Goal: Navigation & Orientation: Find specific page/section

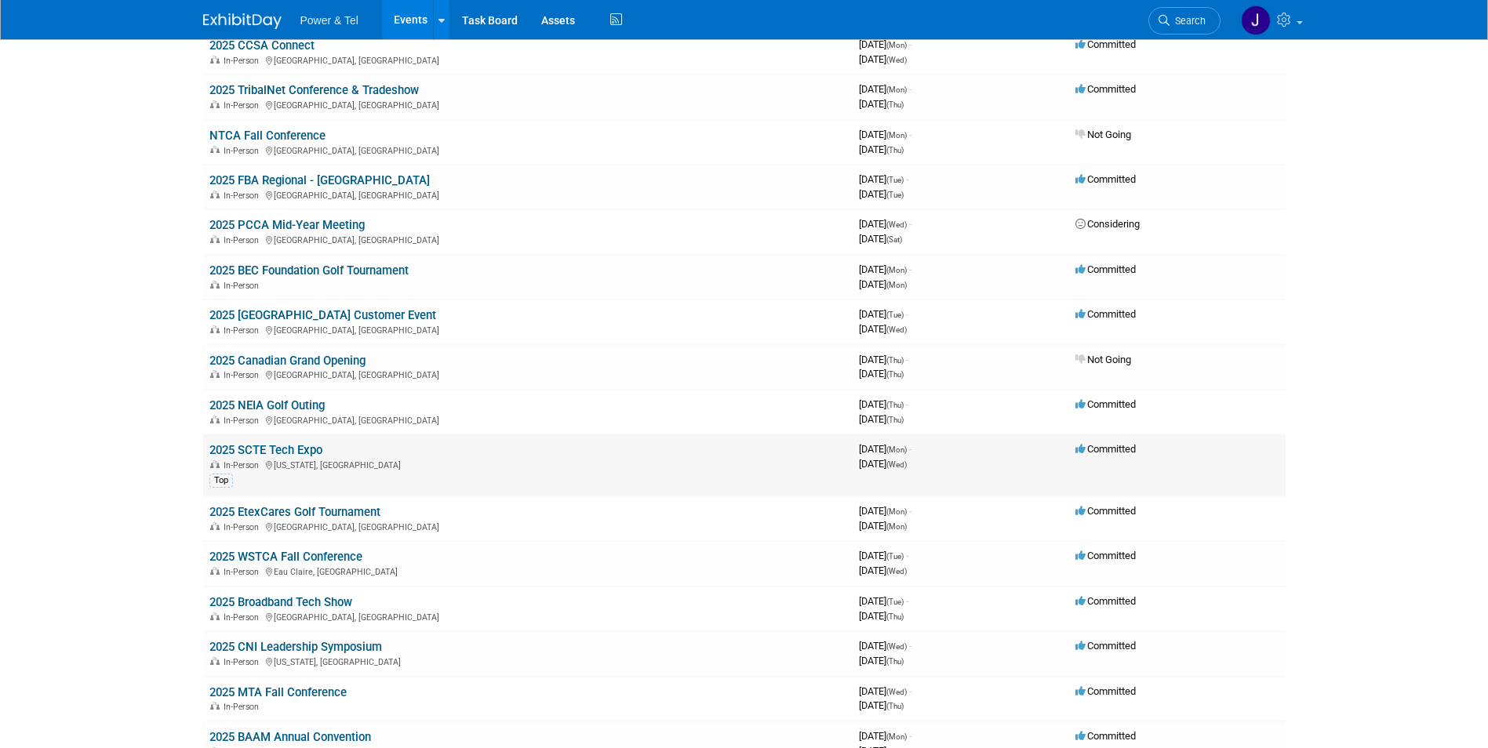
scroll to position [628, 0]
click at [228, 447] on link "2025 SCTE Tech Expo" at bounding box center [265, 449] width 113 height 14
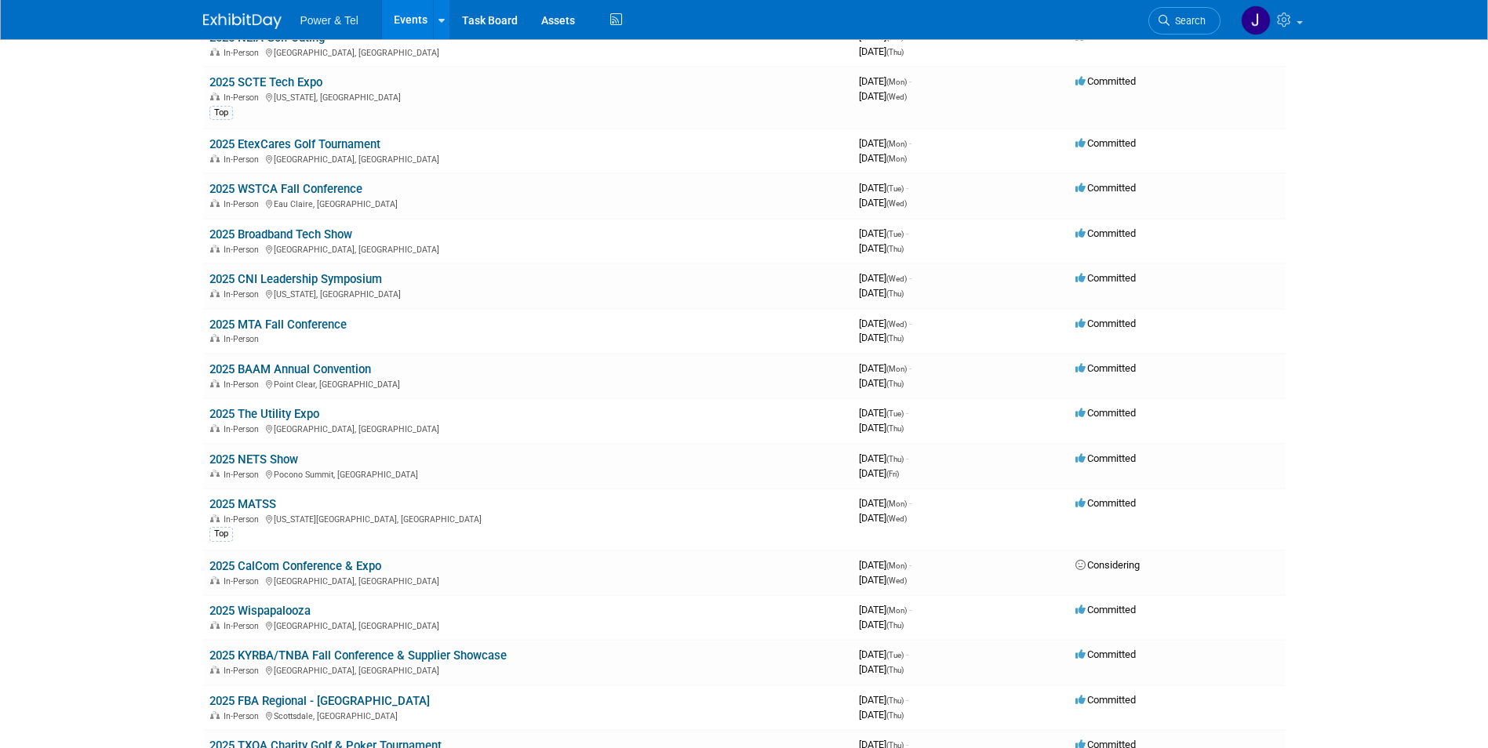
scroll to position [1020, 0]
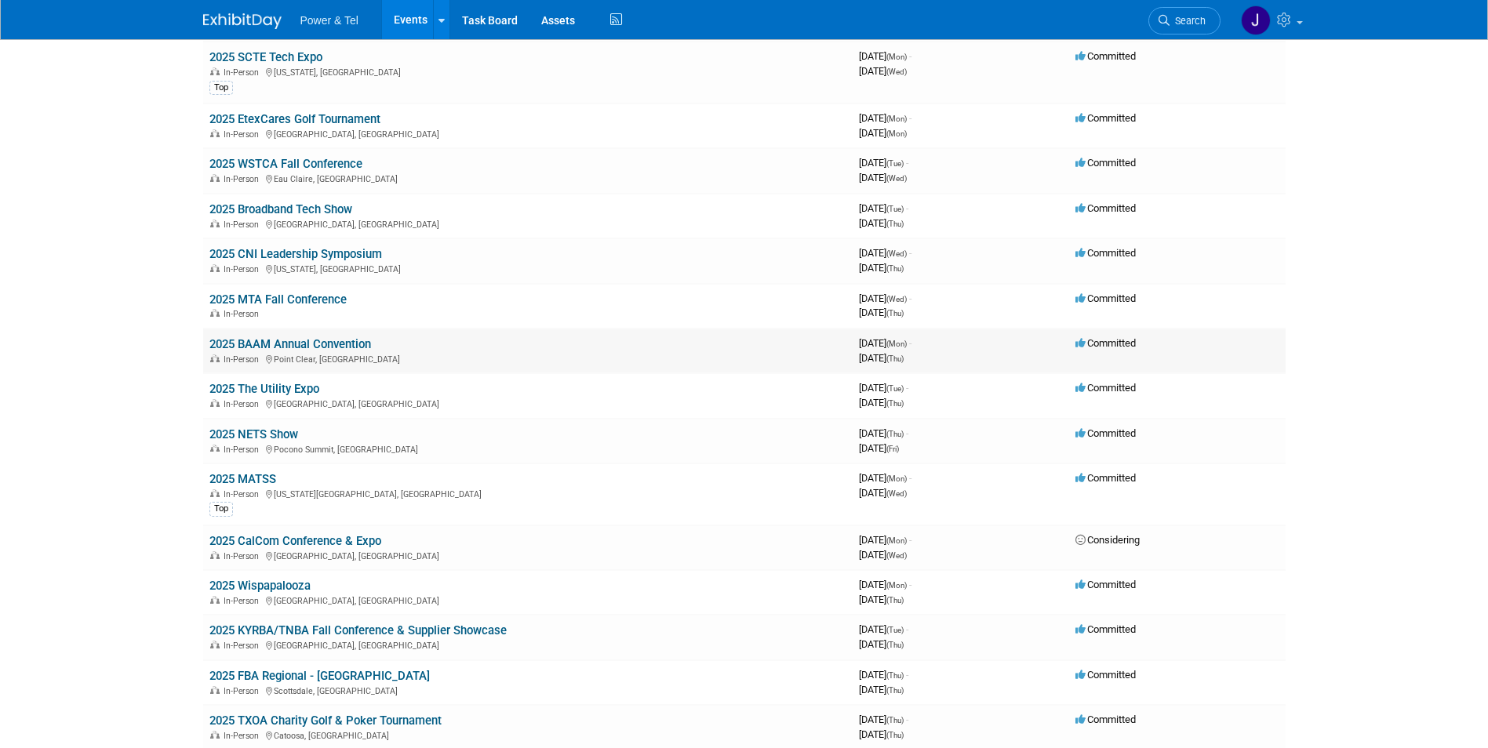
click at [237, 341] on link "2025 BAAM Annual Convention" at bounding box center [290, 344] width 162 height 14
click at [229, 476] on link "2025 MATSS" at bounding box center [242, 479] width 67 height 14
click at [228, 587] on link "2025 Wispapalooza" at bounding box center [259, 586] width 101 height 14
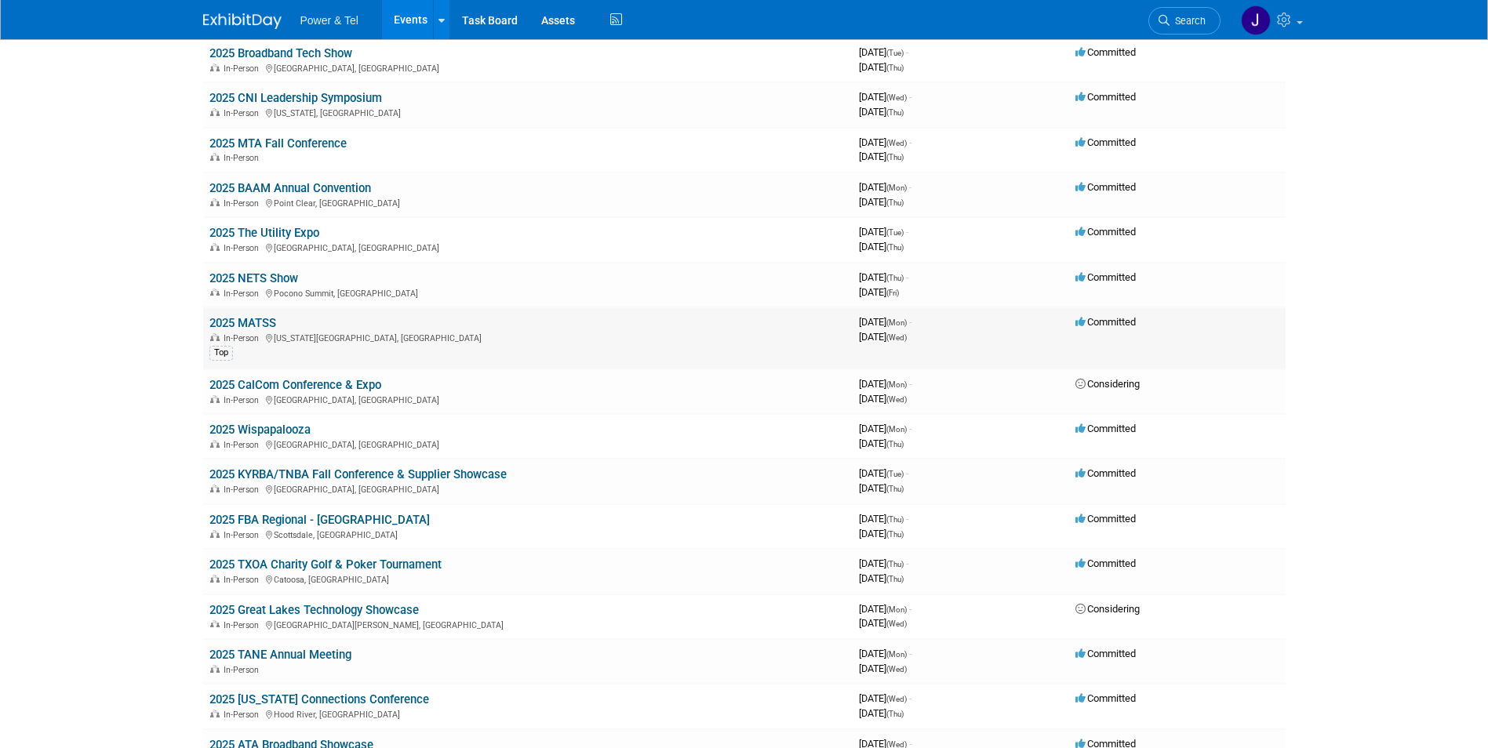
scroll to position [1177, 0]
click at [262, 471] on link "2025 KYRBA/TNBA Fall Conference & Supplier Showcase" at bounding box center [357, 474] width 297 height 14
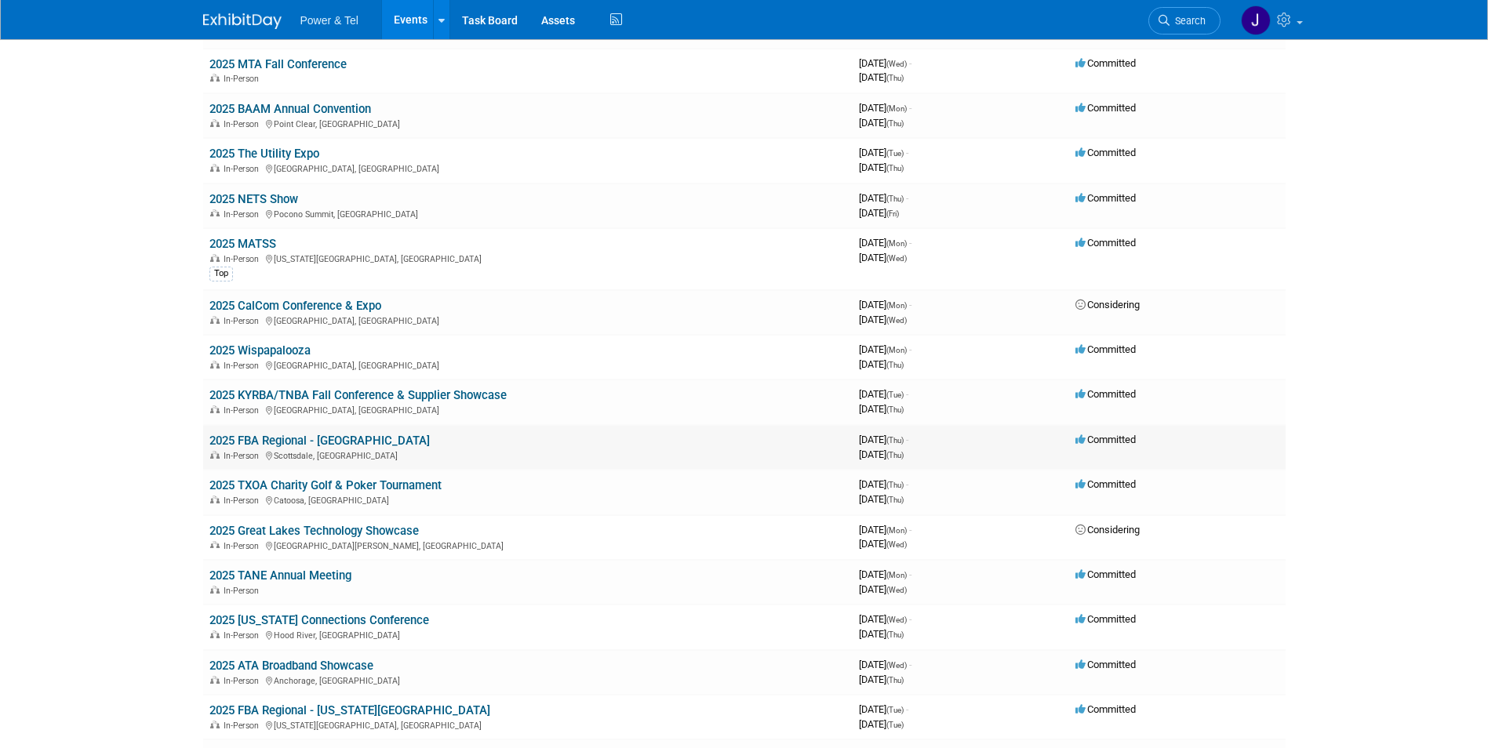
click at [268, 437] on link "2025 FBA Regional - [GEOGRAPHIC_DATA]" at bounding box center [319, 441] width 220 height 14
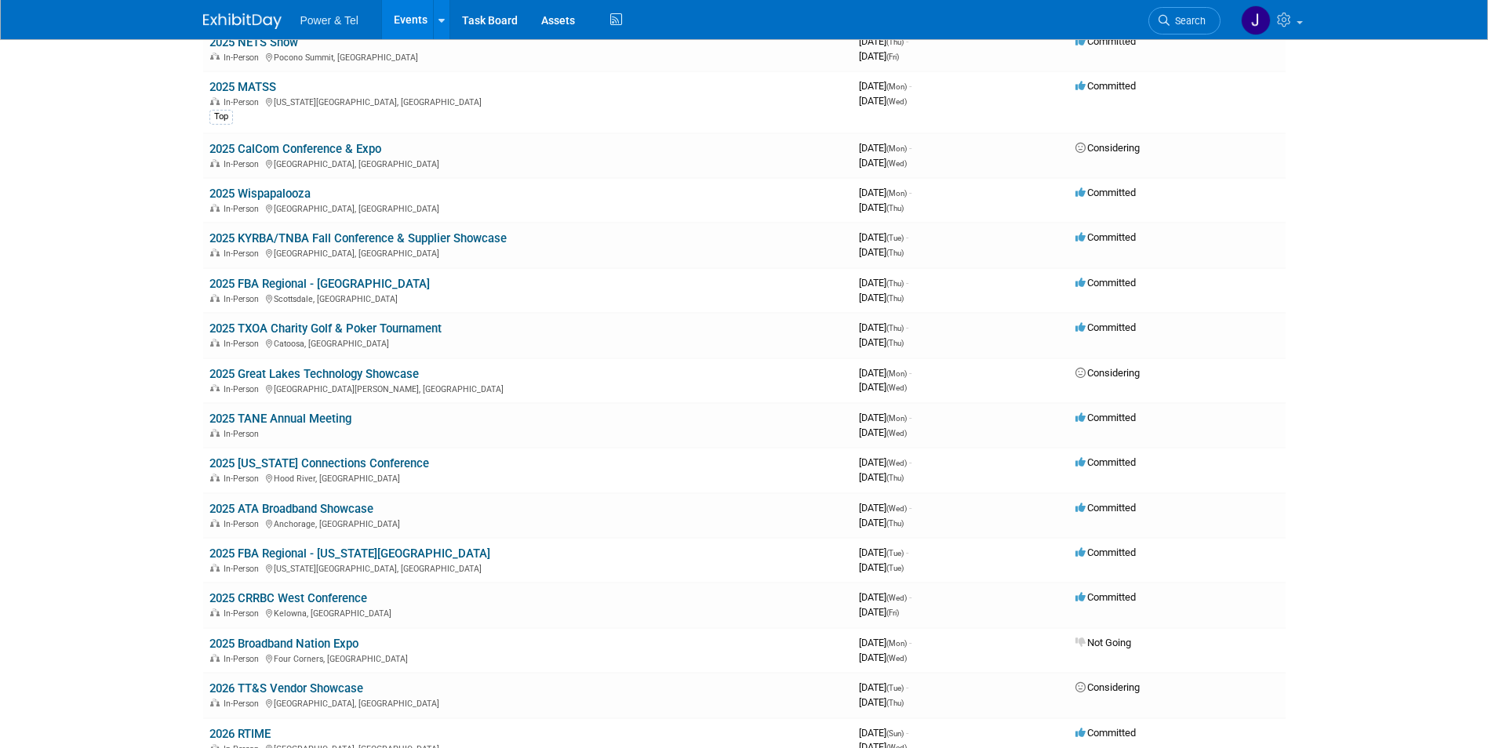
scroll to position [1490, 0]
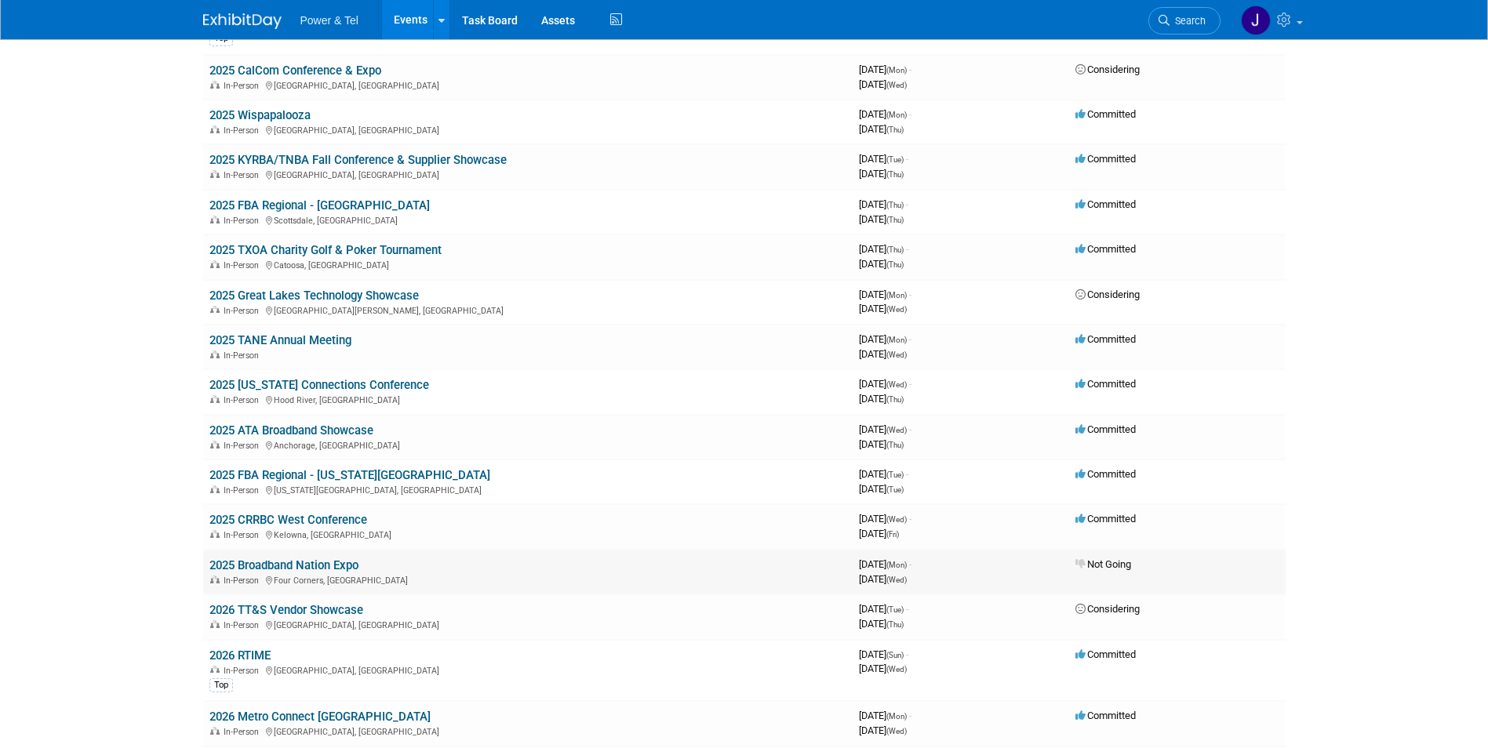
click at [256, 562] on link "2025 Broadband Nation Expo" at bounding box center [283, 565] width 149 height 14
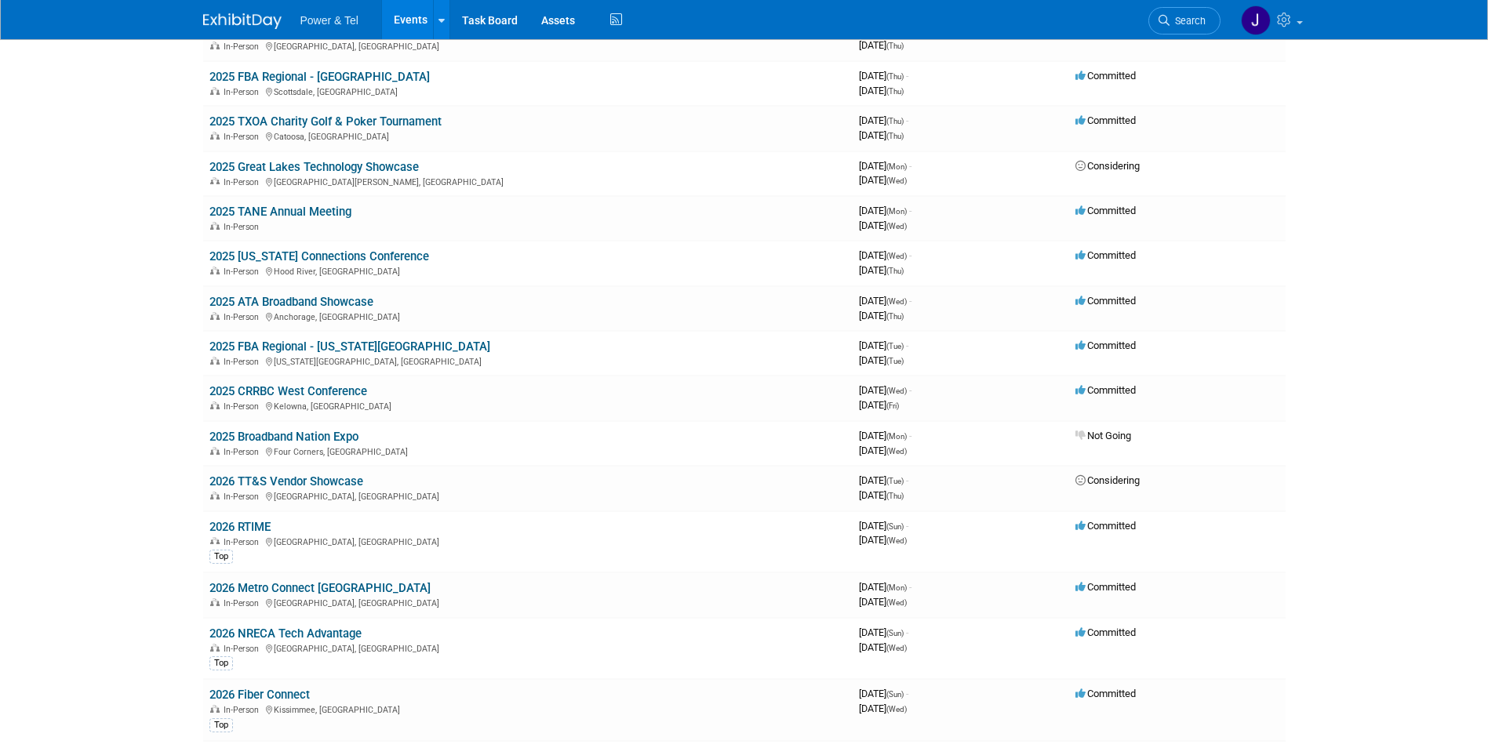
scroll to position [1647, 0]
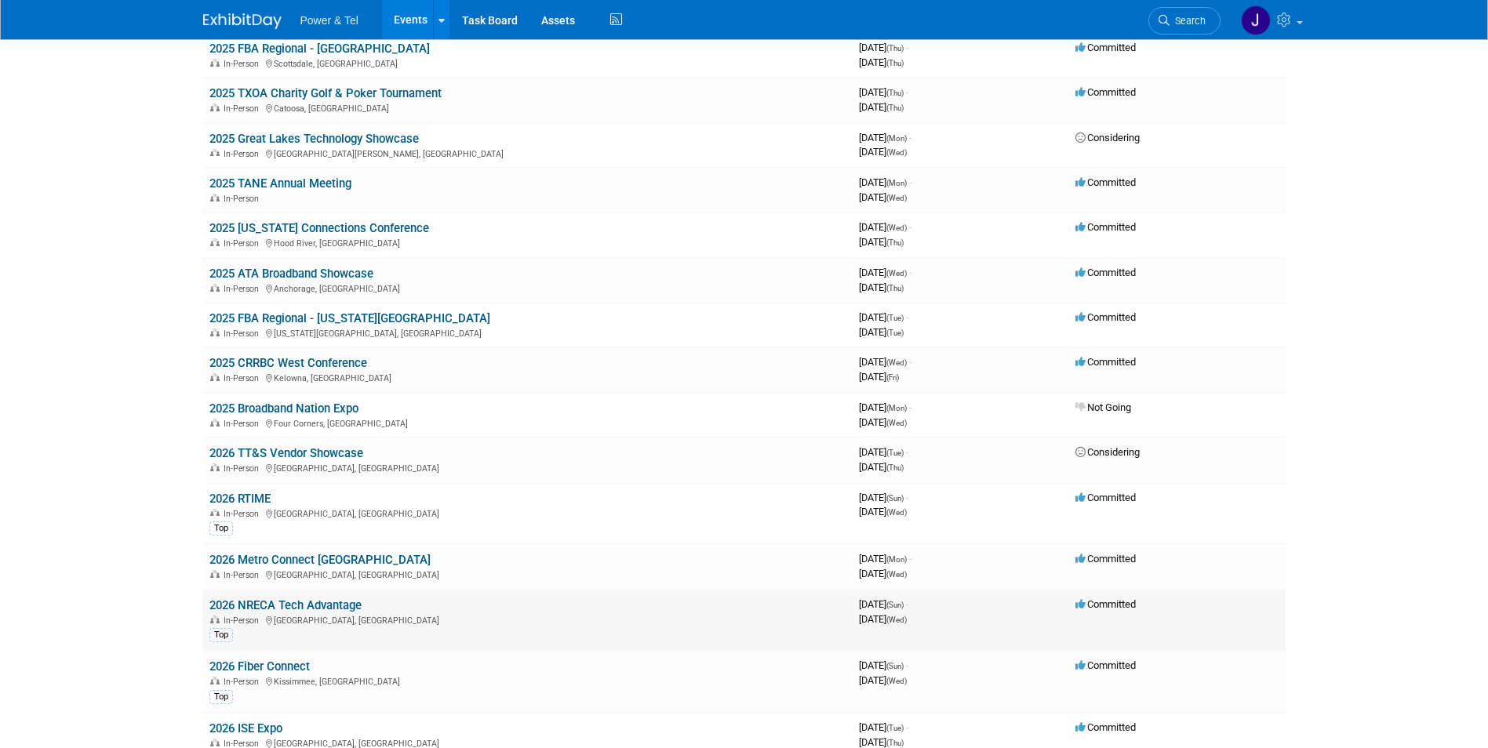
click at [263, 601] on link "2026 NRECA Tech Advantage" at bounding box center [285, 605] width 152 height 14
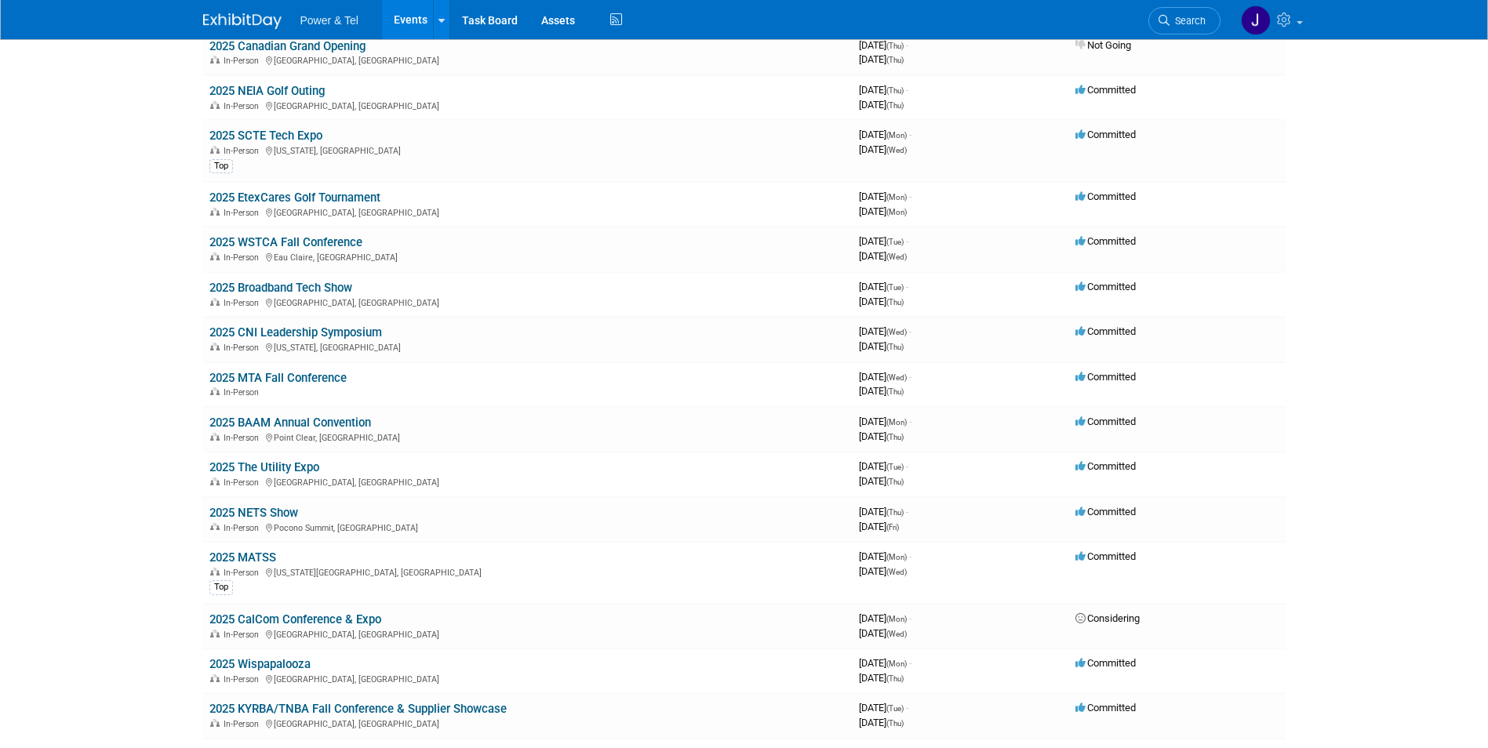
scroll to position [863, 0]
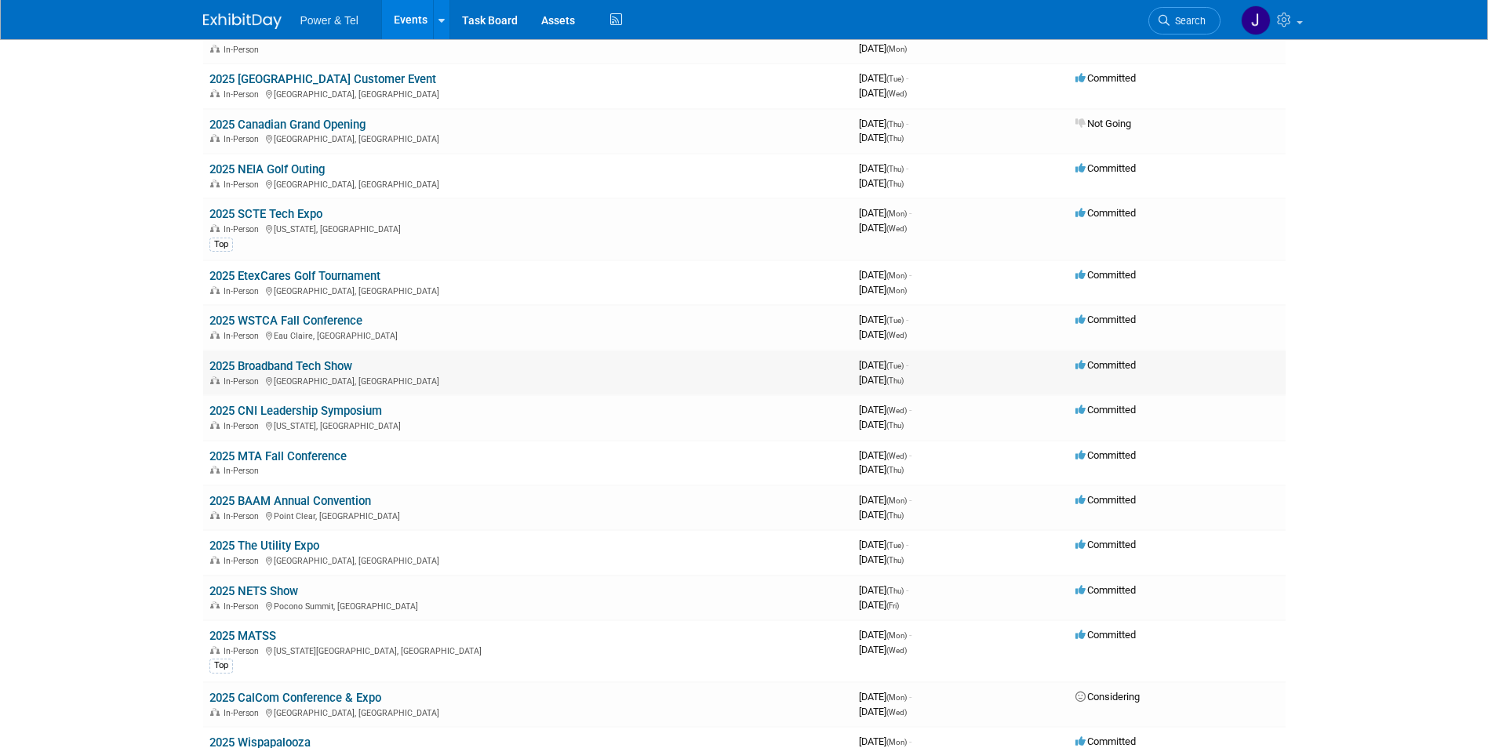
click at [218, 365] on link "2025 Broadband Tech Show" at bounding box center [280, 366] width 143 height 14
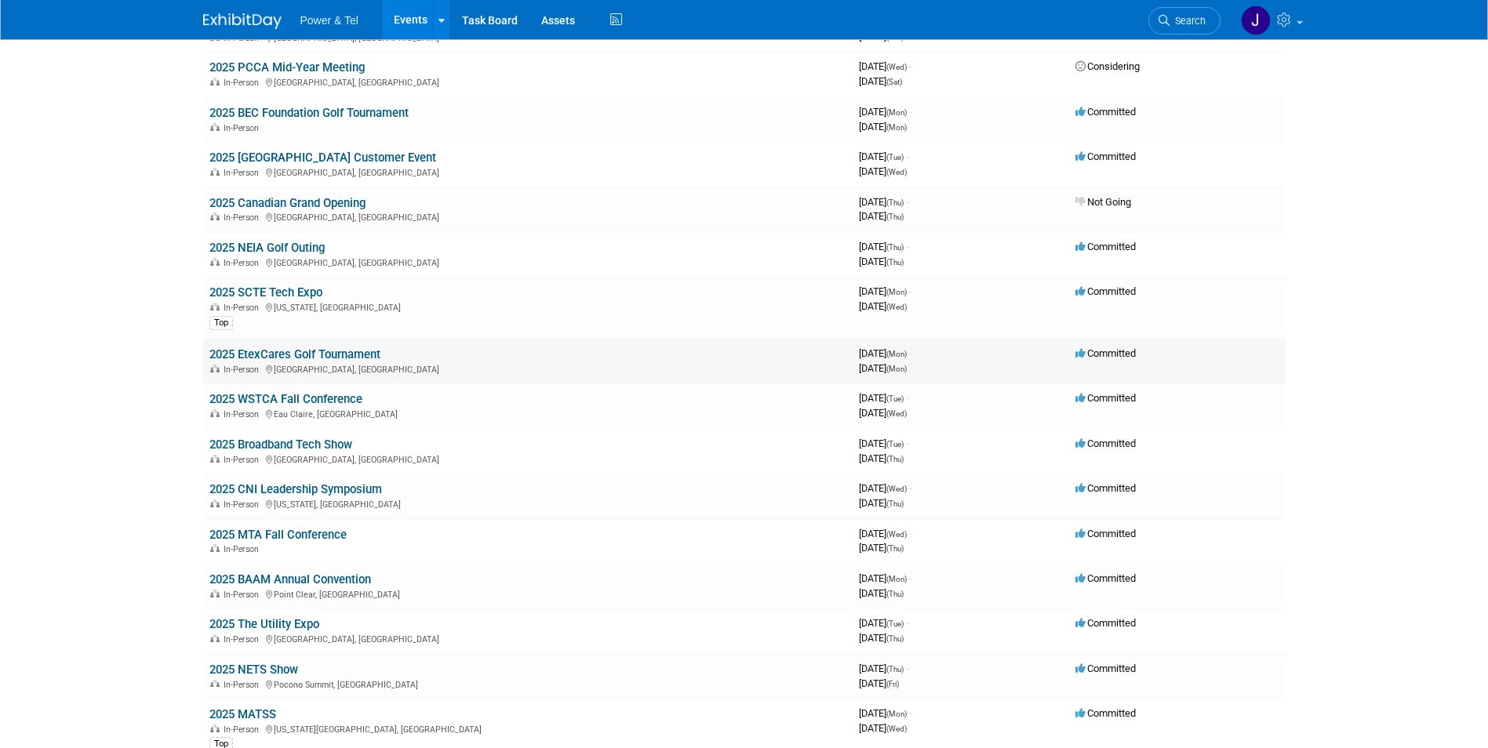
click at [246, 353] on link "2025 EtexCares Golf Tournament" at bounding box center [294, 354] width 171 height 14
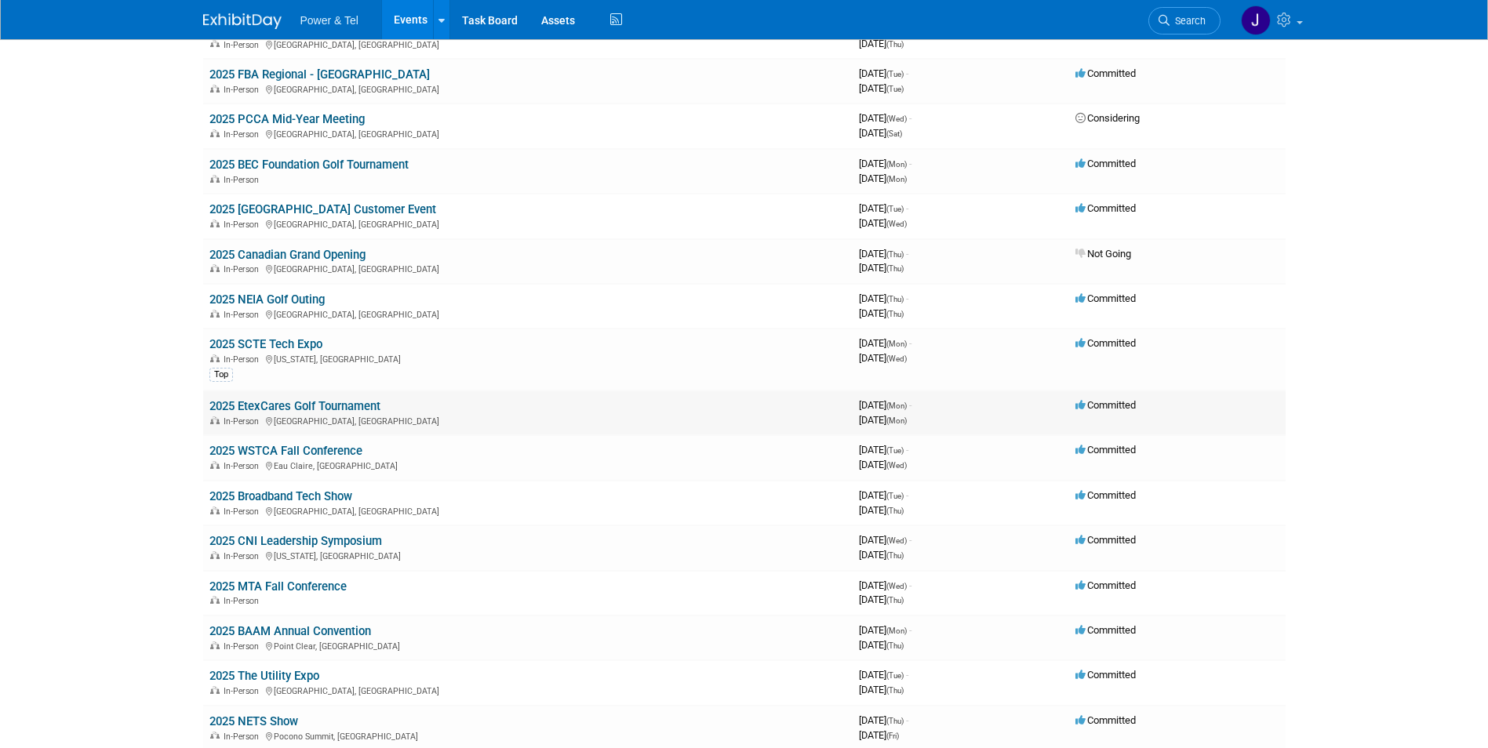
scroll to position [706, 0]
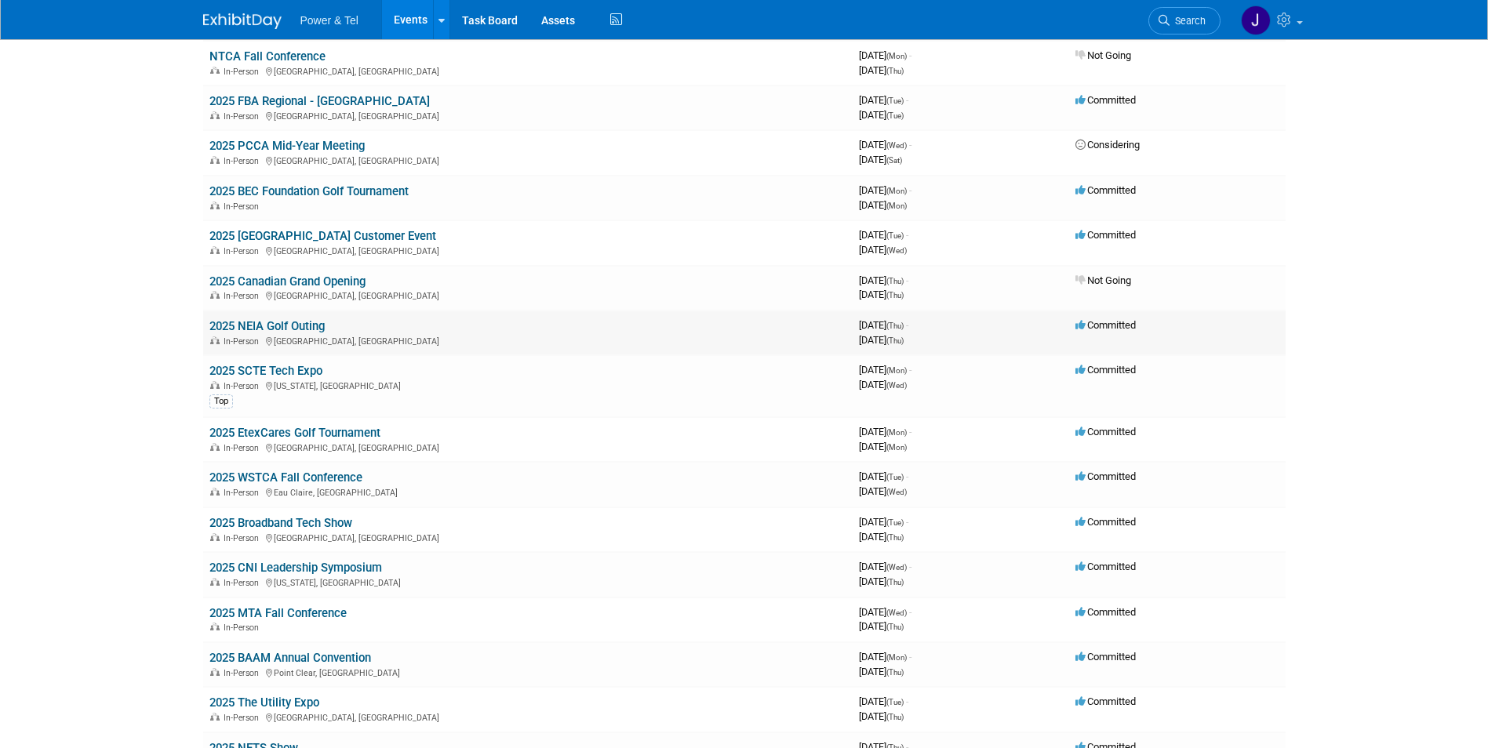
click at [234, 328] on link "2025 NEIA Golf Outing" at bounding box center [266, 326] width 115 height 14
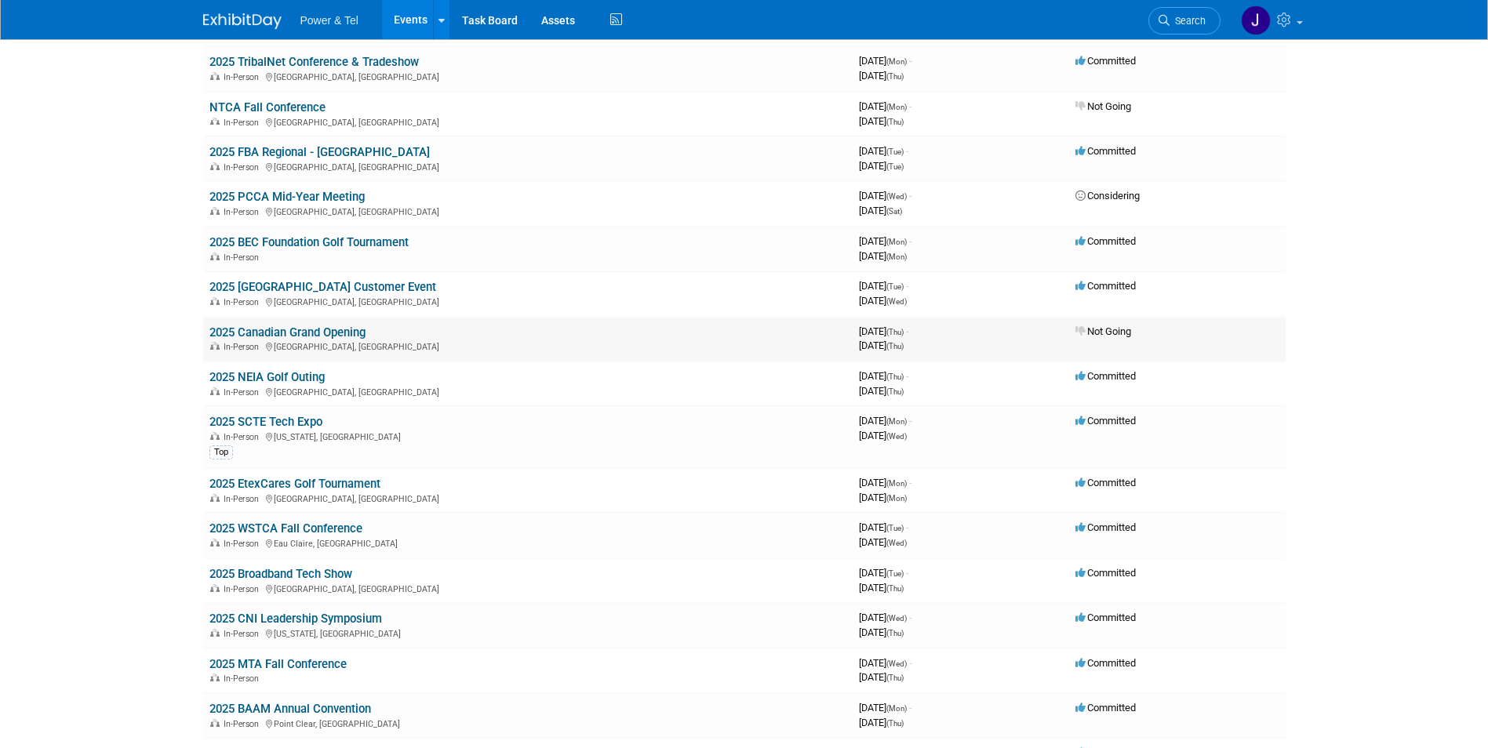
scroll to position [628, 0]
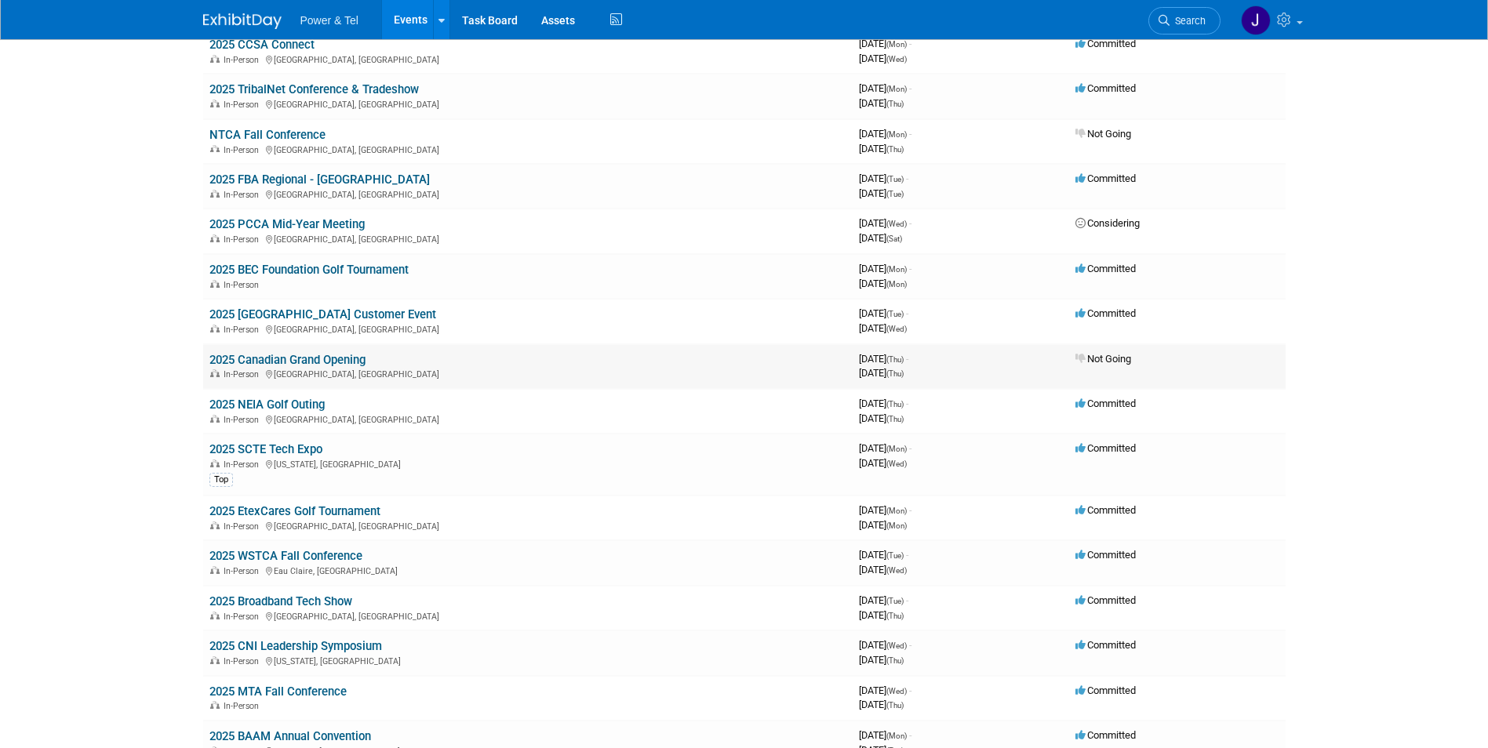
click at [245, 361] on link "2025 Canadian Grand Opening" at bounding box center [287, 360] width 156 height 14
click at [238, 266] on link "2025 BEC Foundation Golf Tournament" at bounding box center [308, 270] width 199 height 14
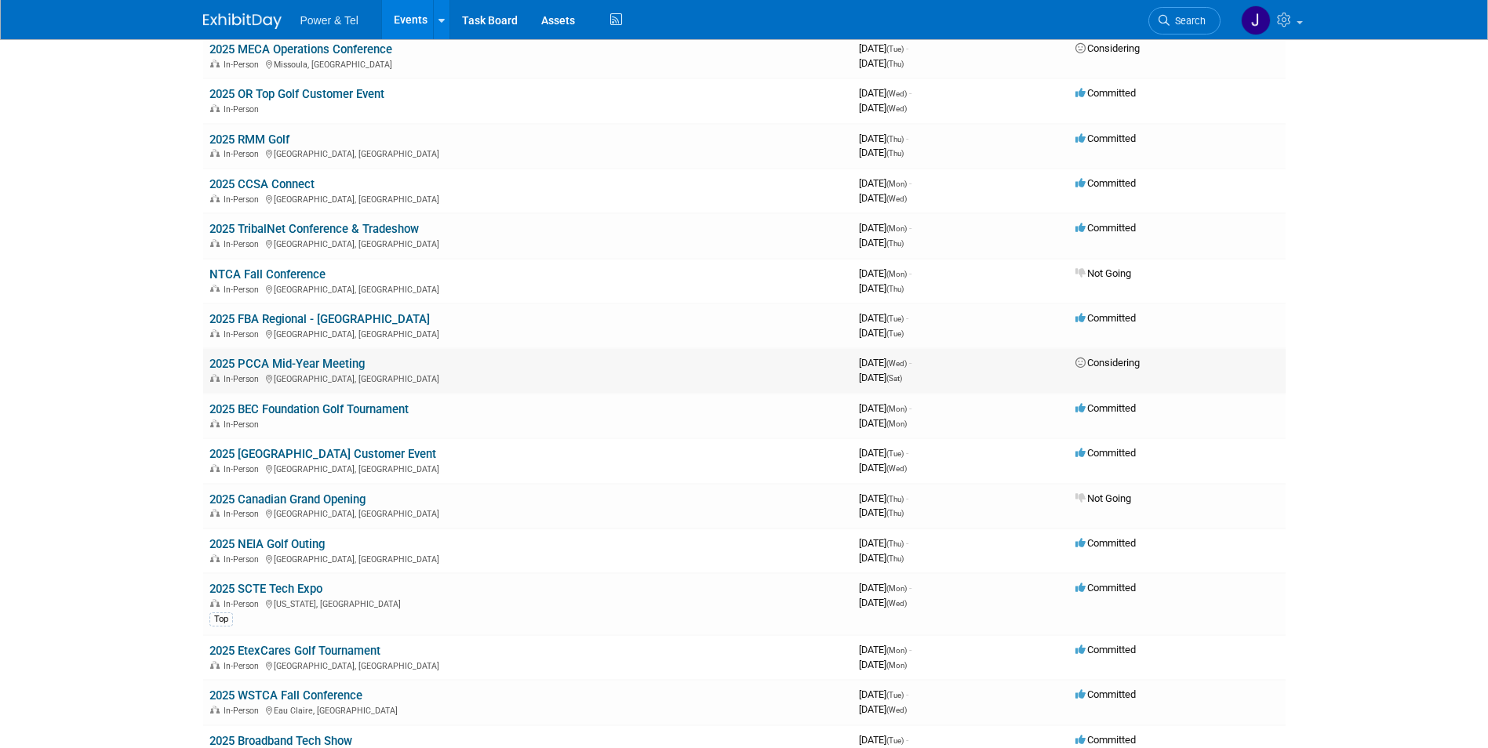
scroll to position [471, 0]
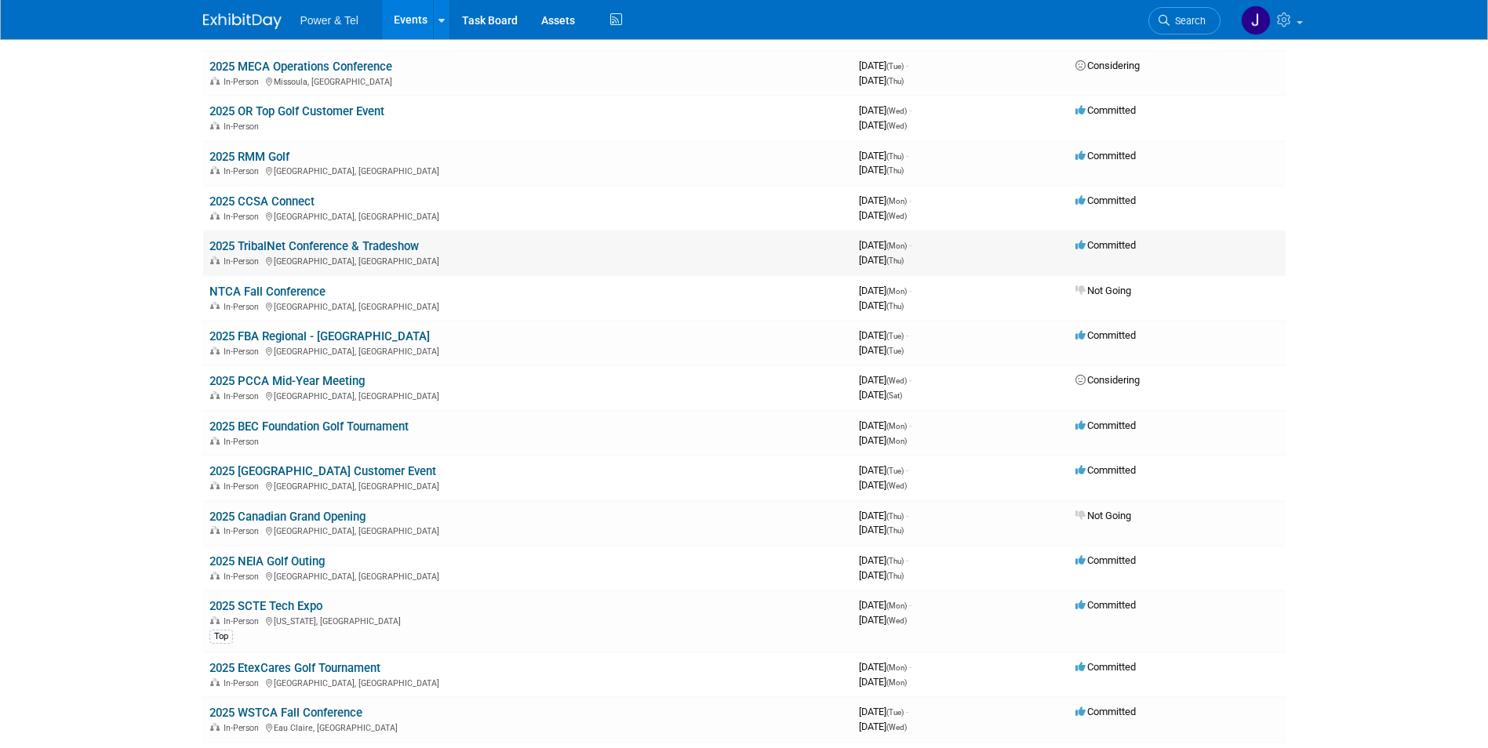
click at [241, 242] on link "2025 TribalNet Conference & Tradeshow" at bounding box center [313, 246] width 209 height 14
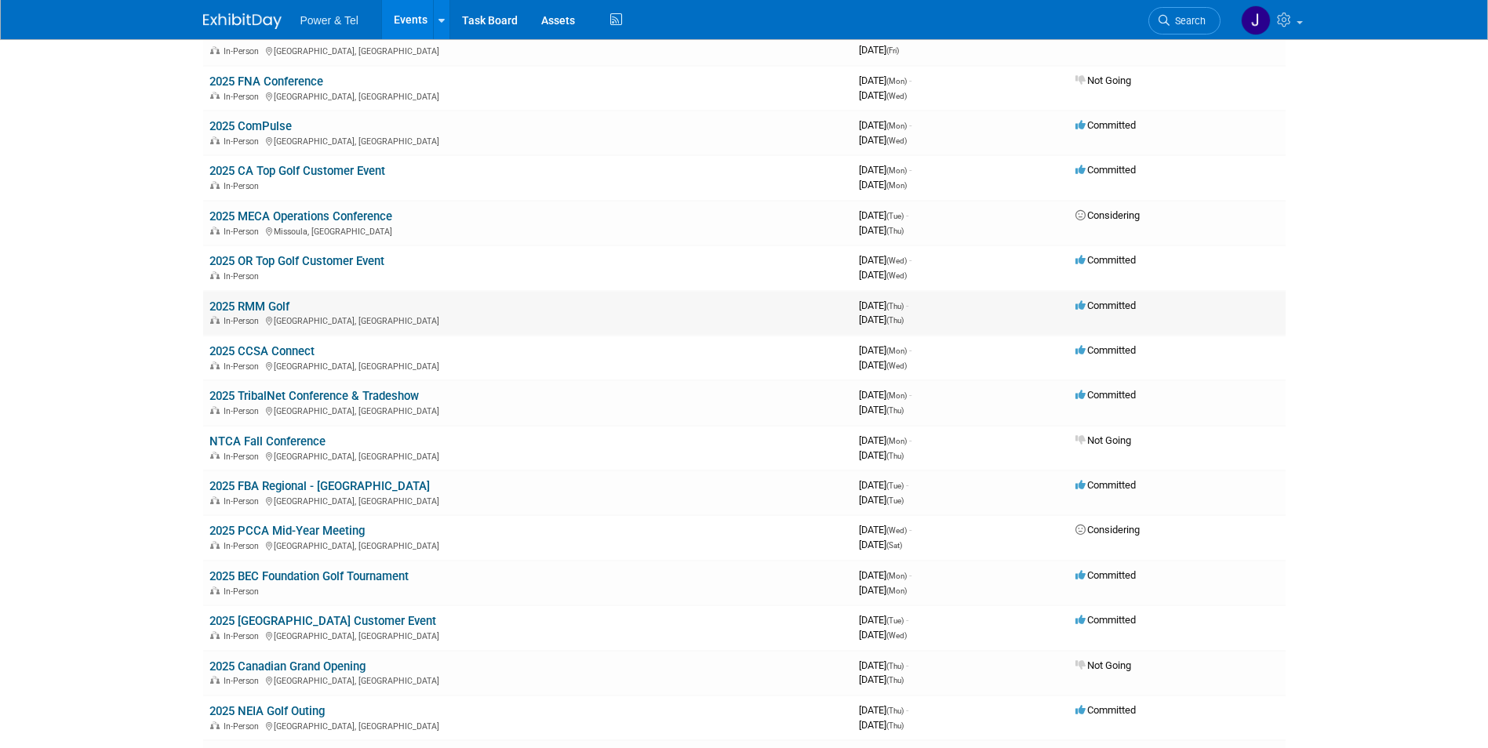
scroll to position [235, 0]
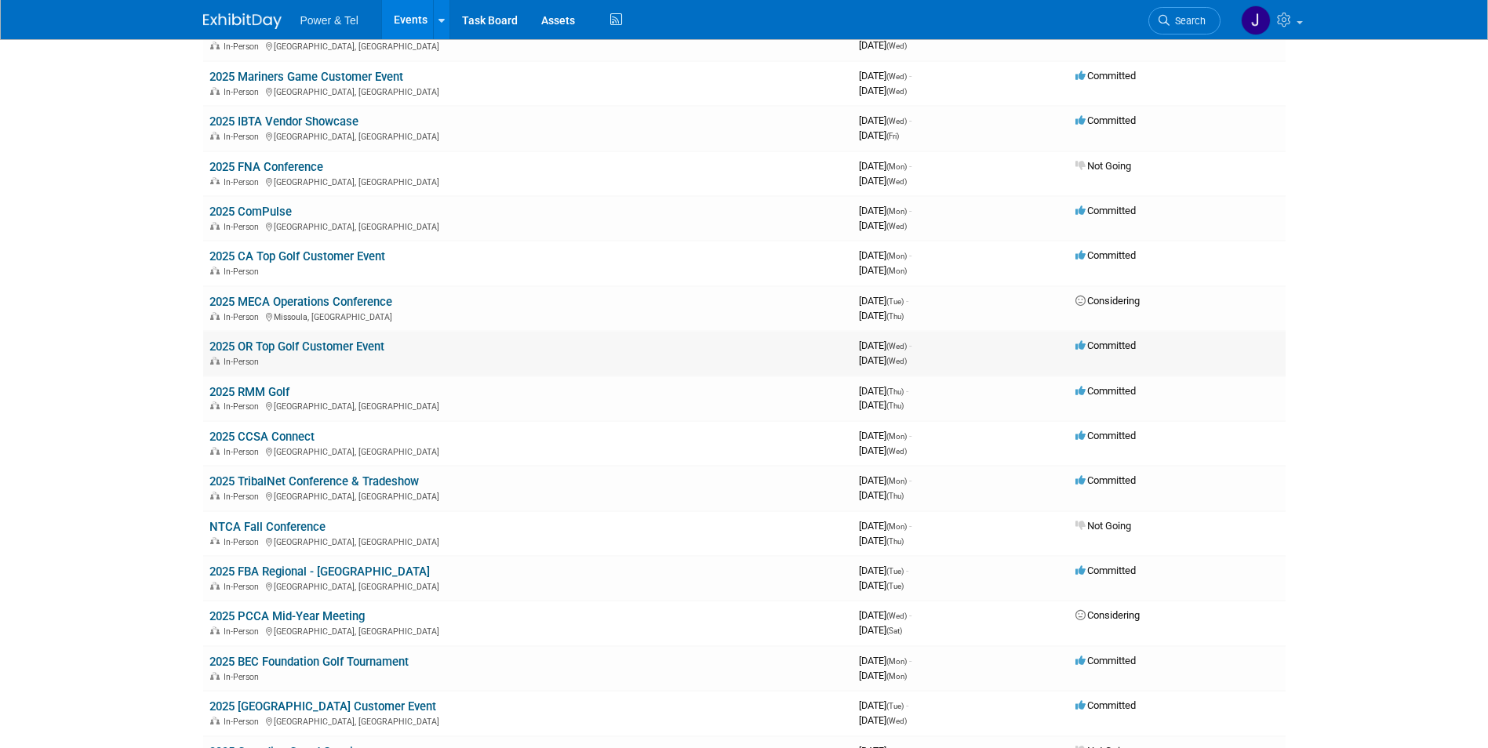
click at [247, 349] on link "2025 OR Top Golf Customer Event" at bounding box center [296, 347] width 175 height 14
click at [228, 254] on link "2025 CA Top Golf Customer Event" at bounding box center [297, 256] width 176 height 14
click at [231, 257] on link "2025 CA Top Golf Customer Event" at bounding box center [297, 256] width 176 height 14
click at [246, 347] on link "2025 OR Top Golf Customer Event" at bounding box center [296, 347] width 175 height 14
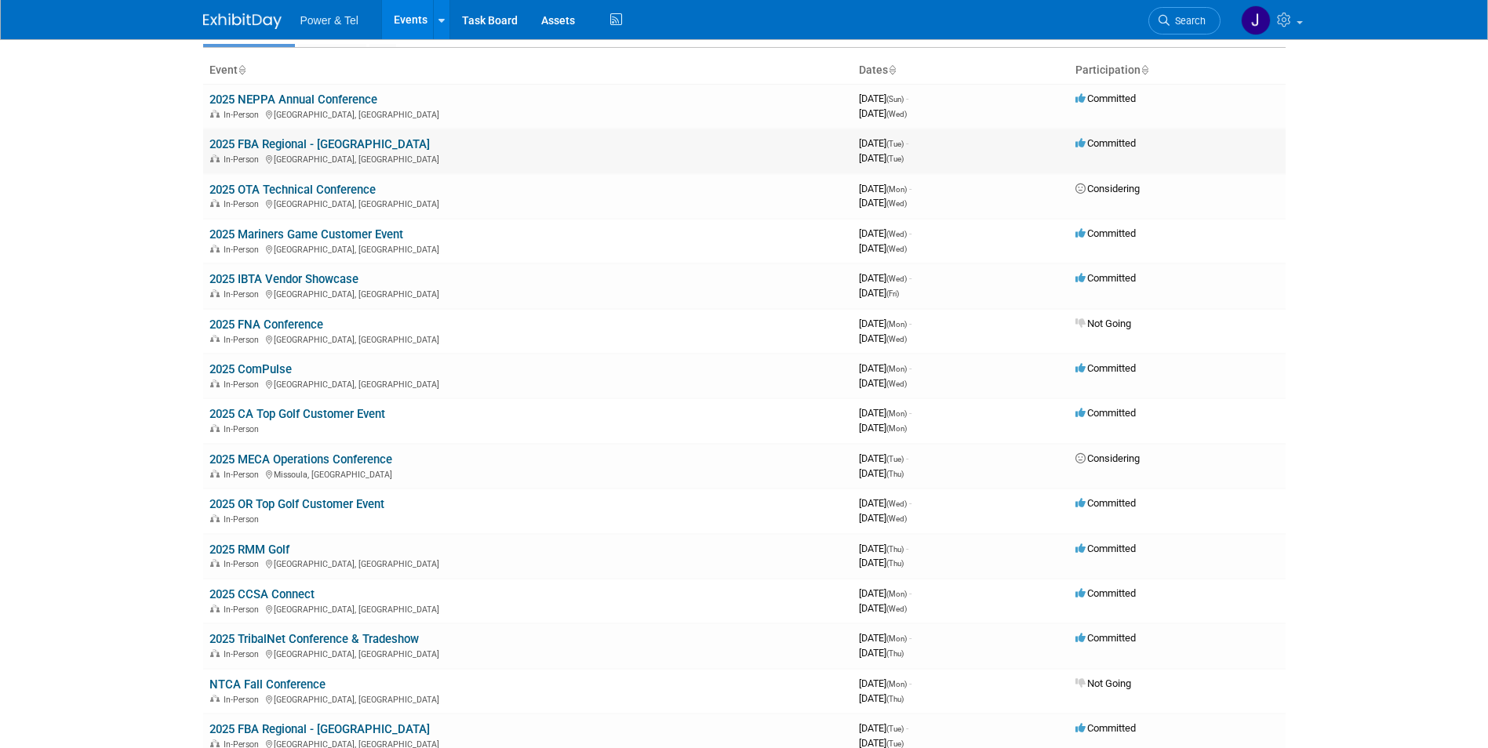
scroll to position [0, 0]
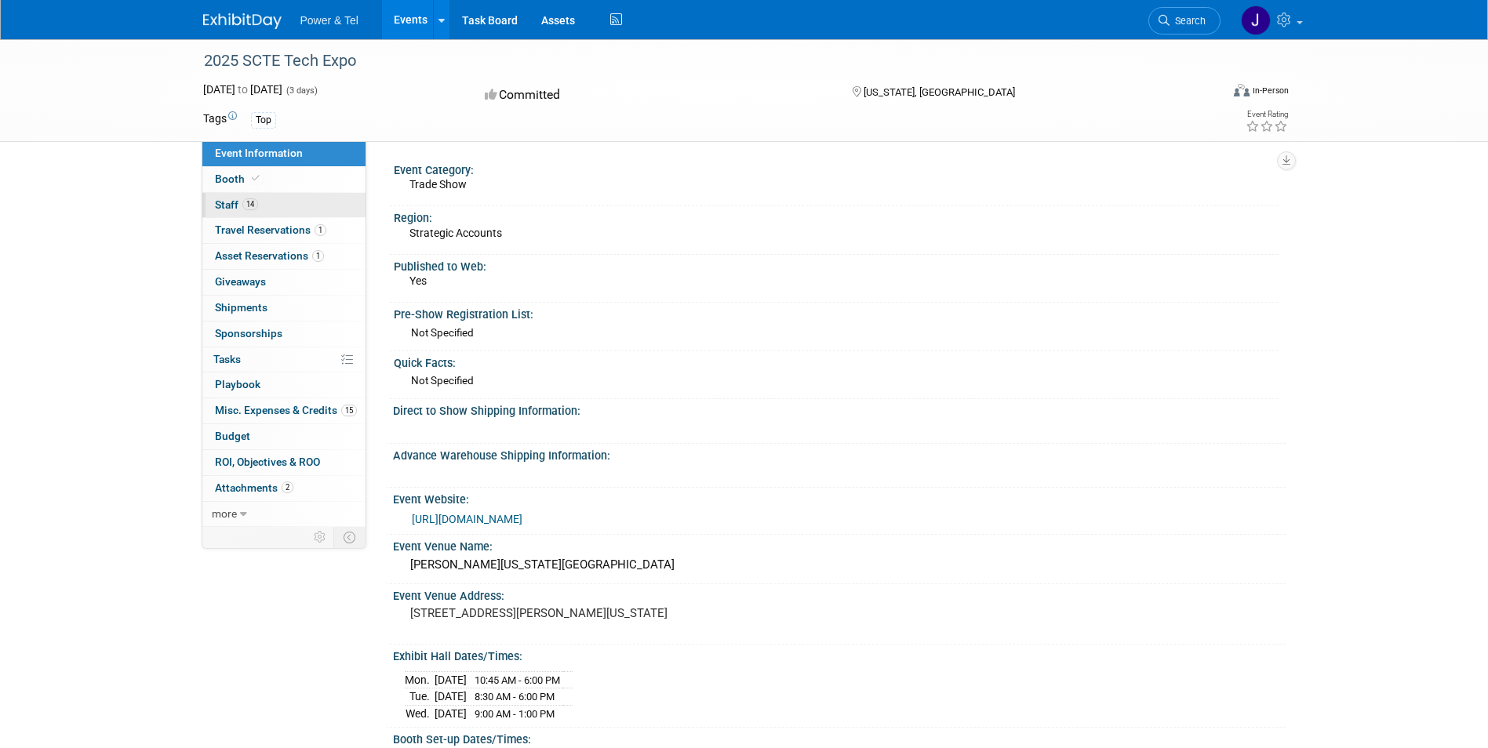
click at [226, 202] on span "Staff 14" at bounding box center [236, 204] width 43 height 13
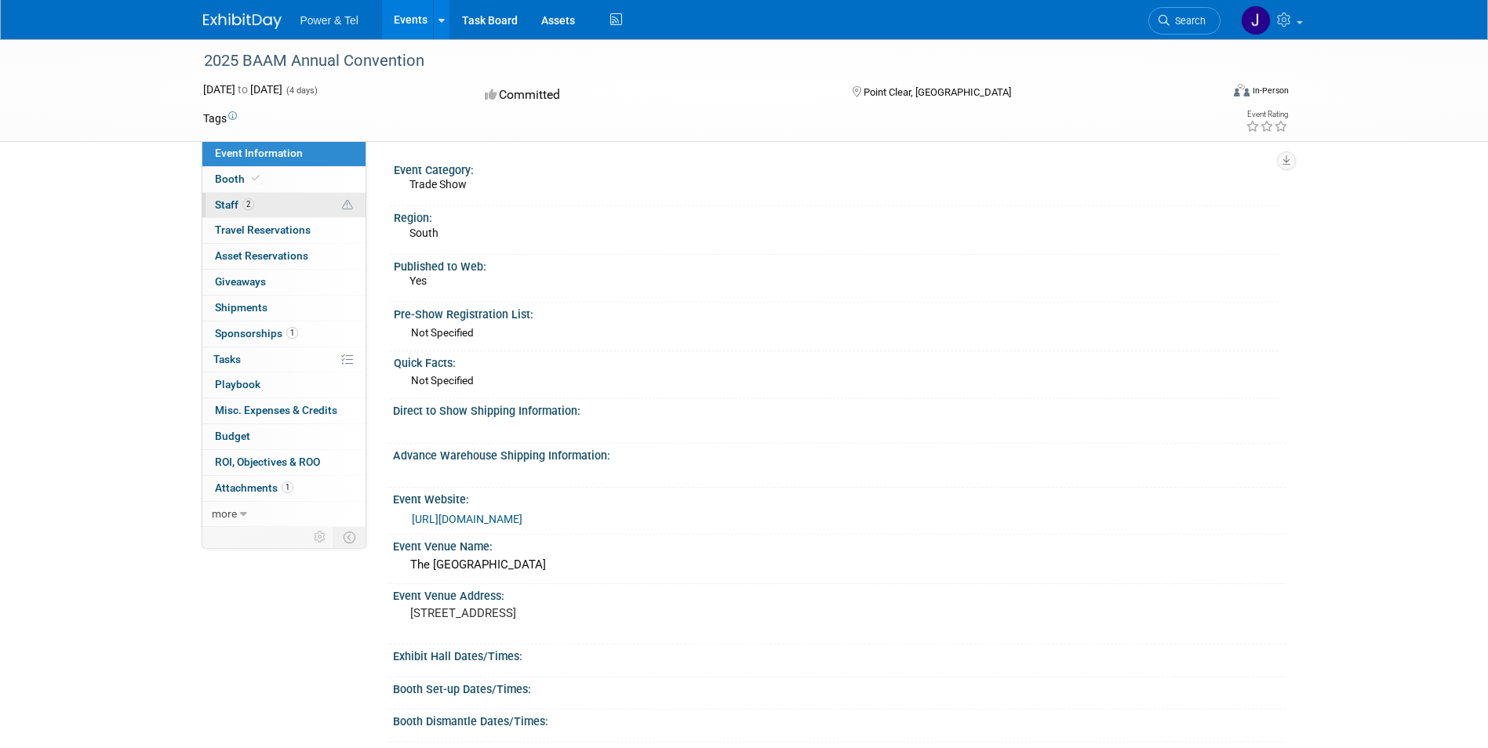
click at [238, 198] on span "Staff 2" at bounding box center [234, 204] width 39 height 13
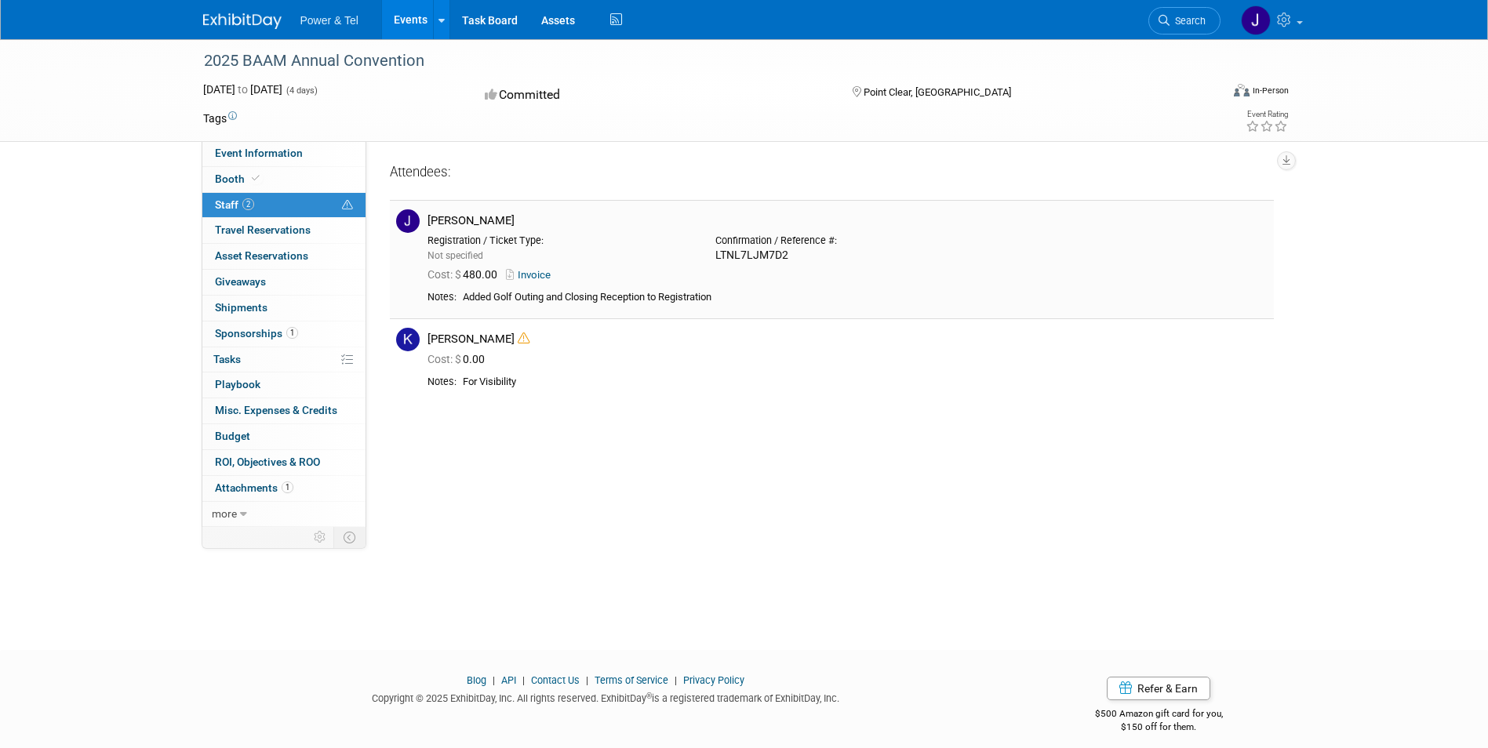
drag, startPoint x: 427, startPoint y: 297, endPoint x: 730, endPoint y: 301, distance: 303.6
click at [730, 301] on tr "Notes: Added Golf Outing and Closing Reception to Registration" at bounding box center [847, 298] width 840 height 14
click at [442, 301] on div "Notes:" at bounding box center [441, 297] width 29 height 13
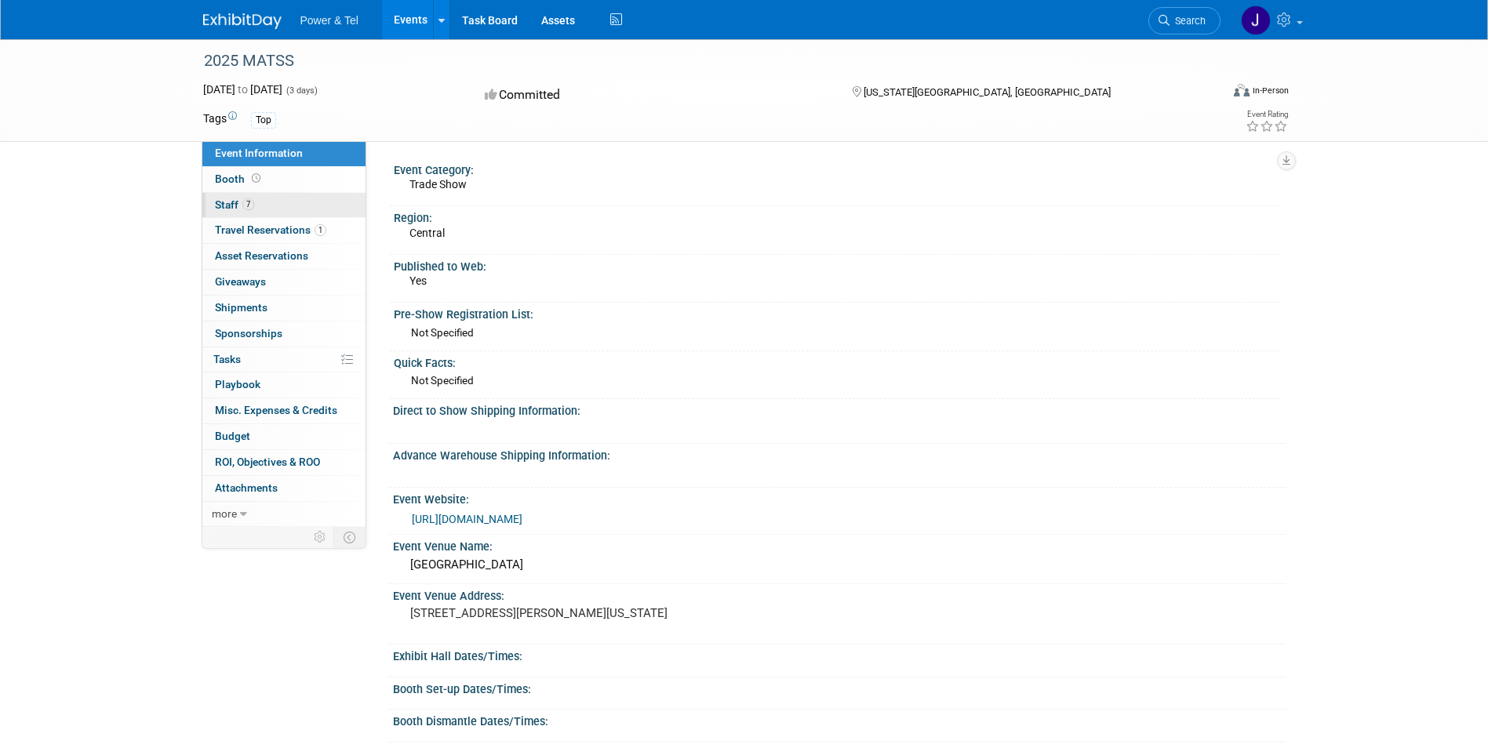
click at [219, 202] on span "Staff 7" at bounding box center [234, 204] width 39 height 13
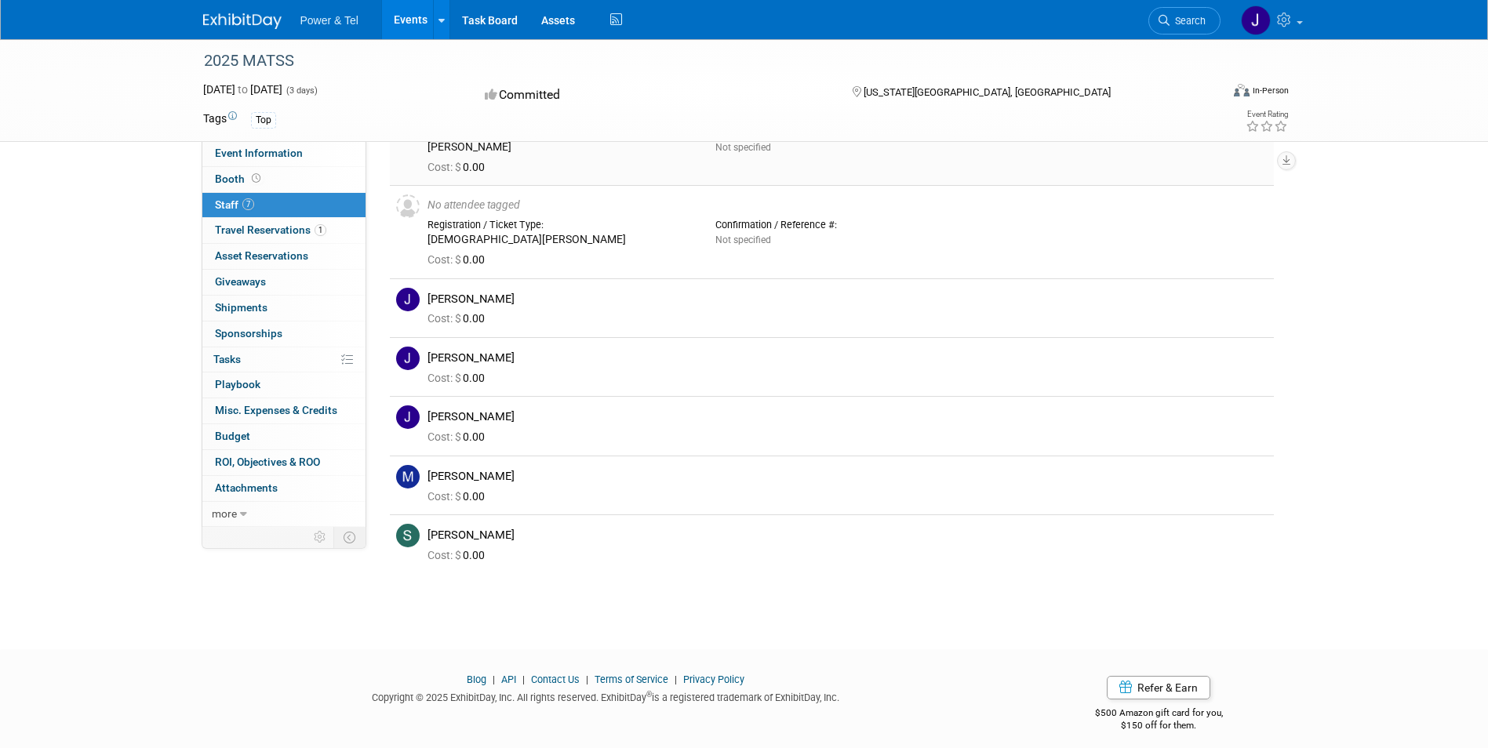
scroll to position [118, 0]
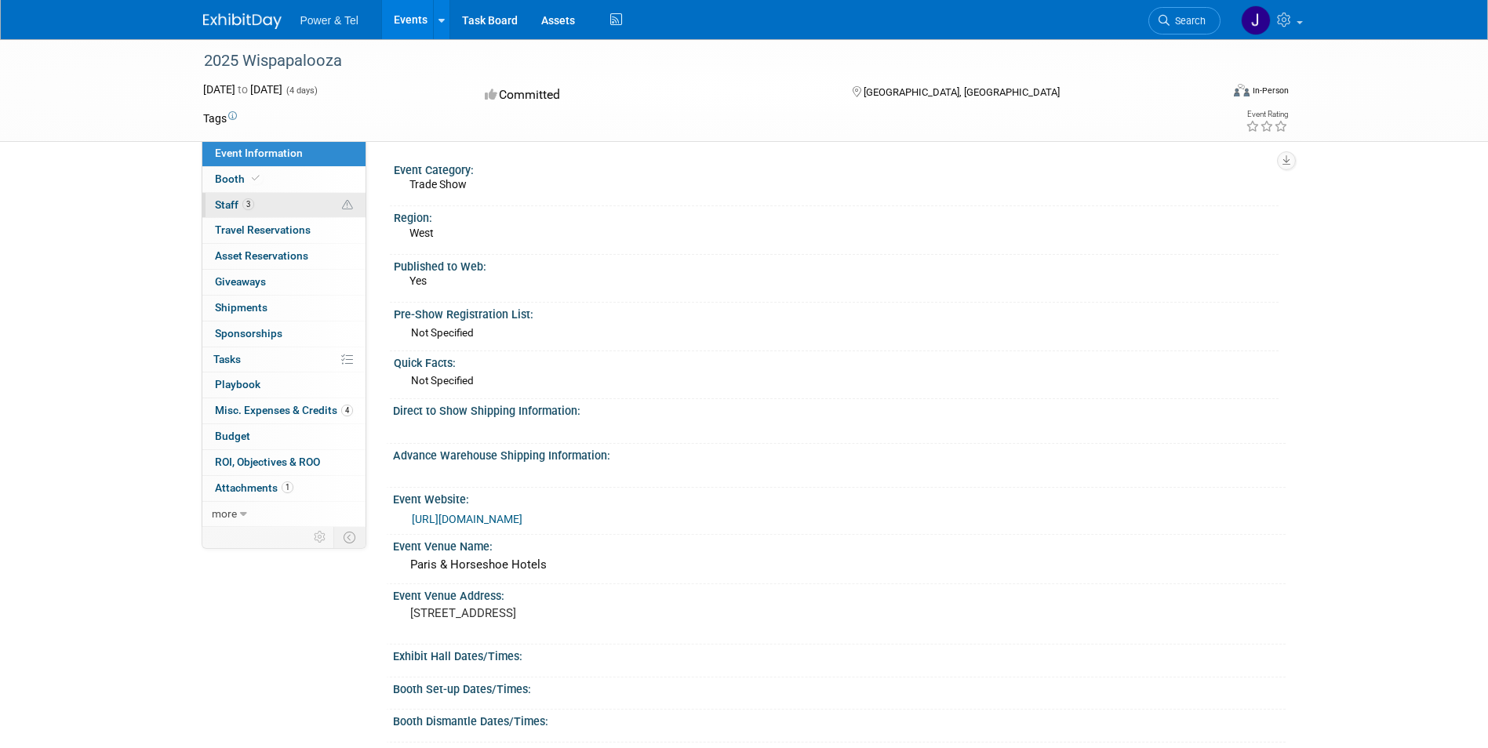
click at [226, 200] on span "Staff 3" at bounding box center [234, 204] width 39 height 13
click at [224, 202] on span "Staff 2" at bounding box center [234, 204] width 39 height 13
click at [224, 208] on span "Staff 3" at bounding box center [234, 204] width 39 height 13
click at [220, 206] on span "Staff 1" at bounding box center [234, 204] width 39 height 13
click at [235, 201] on span "Staff 2" at bounding box center [234, 204] width 39 height 13
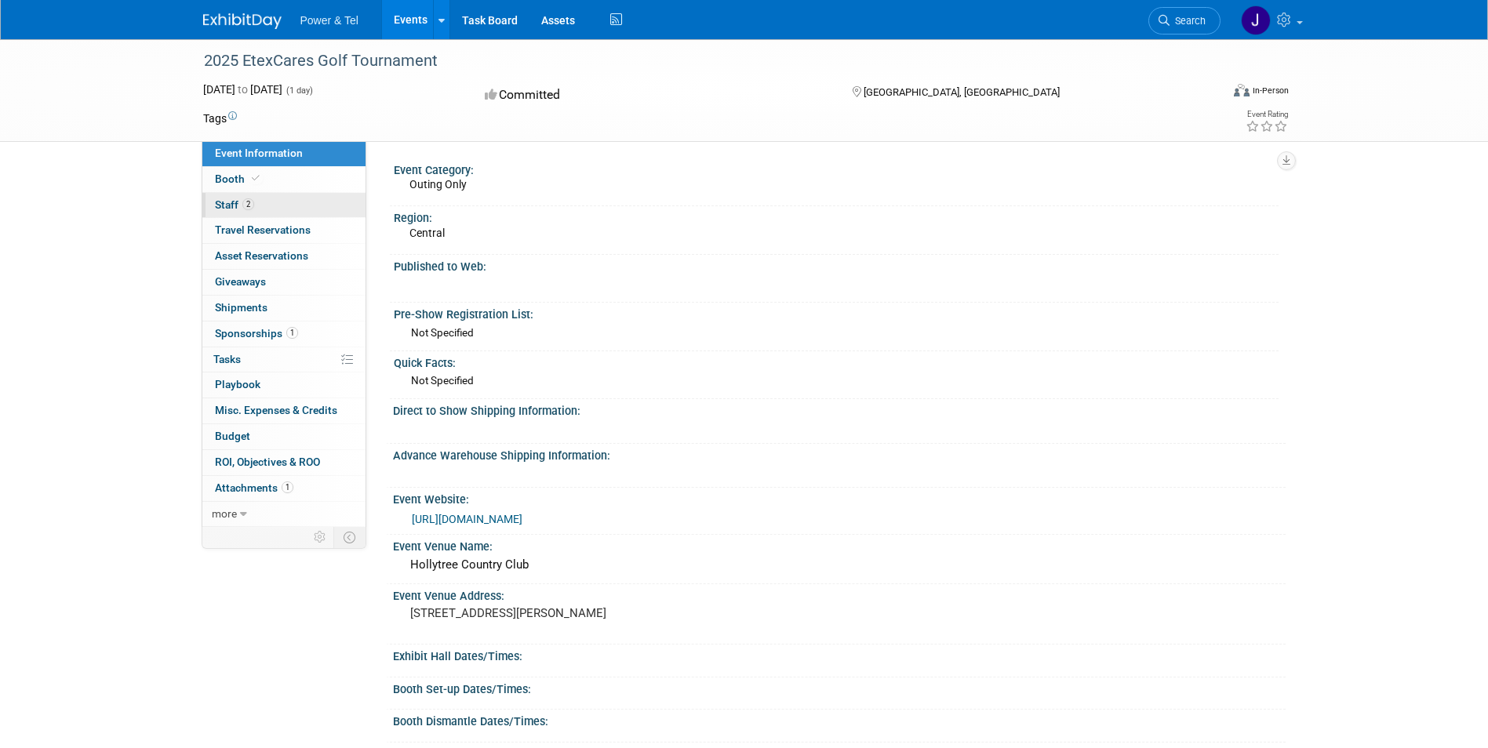
click at [224, 199] on span "Staff 2" at bounding box center [234, 204] width 39 height 13
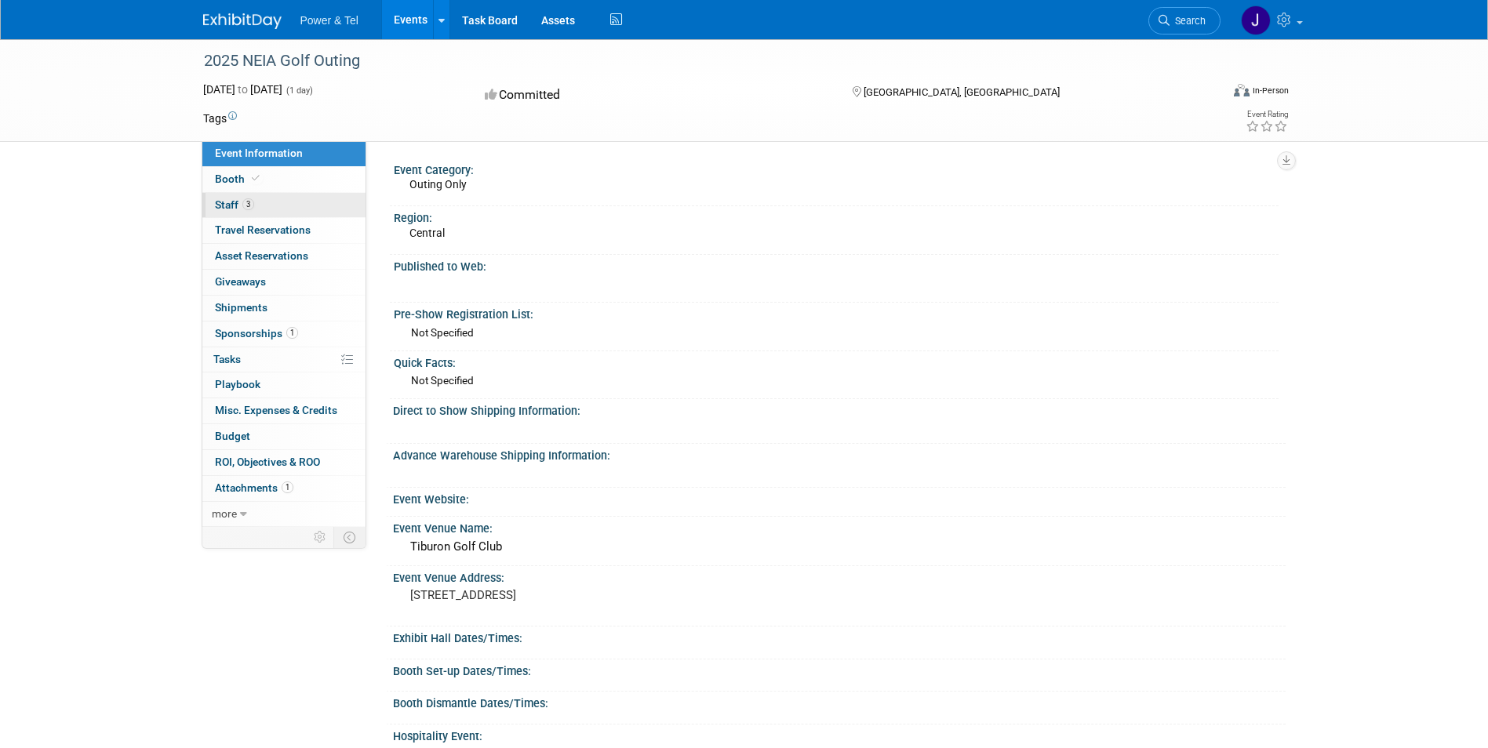
click at [232, 196] on link "3 Staff 3" at bounding box center [283, 205] width 163 height 25
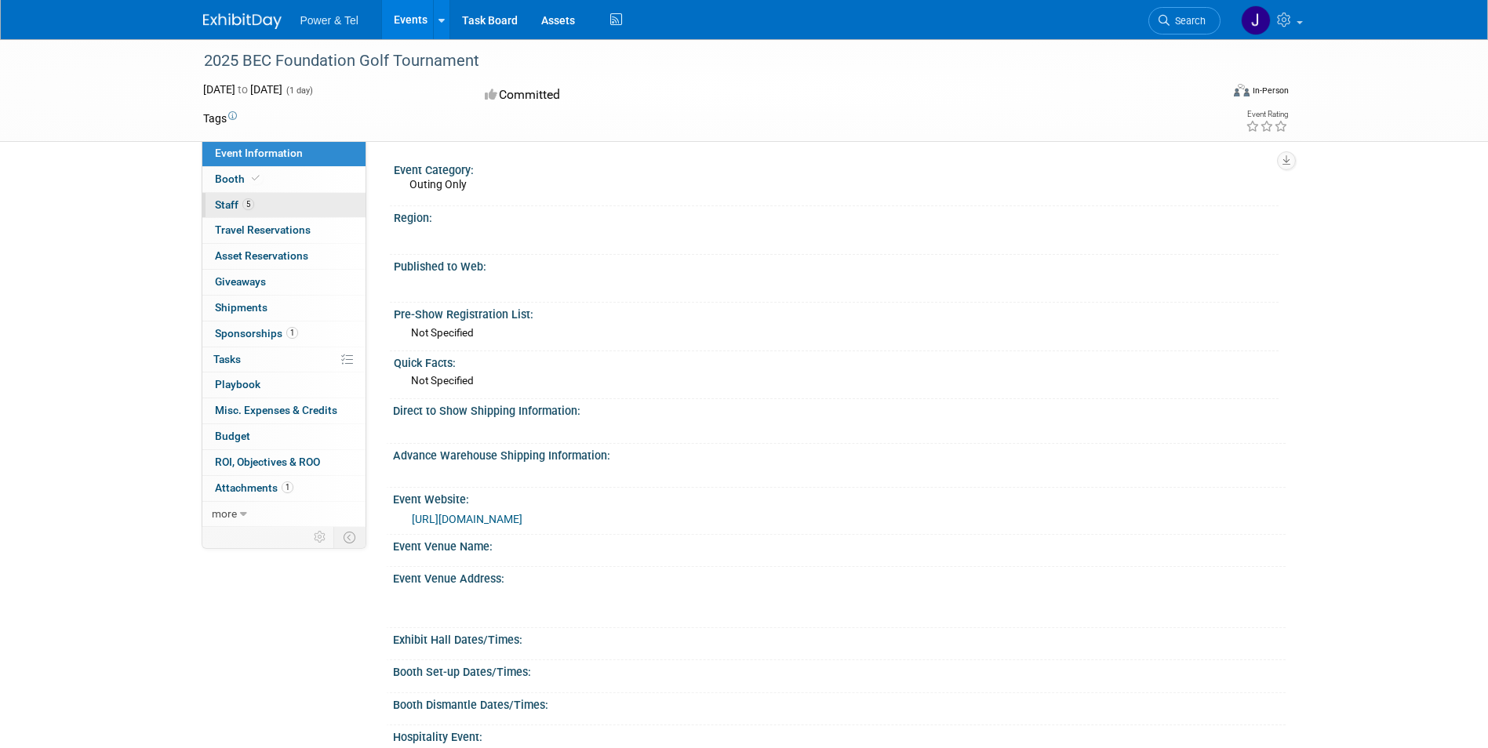
click at [228, 199] on span "Staff 5" at bounding box center [234, 204] width 39 height 13
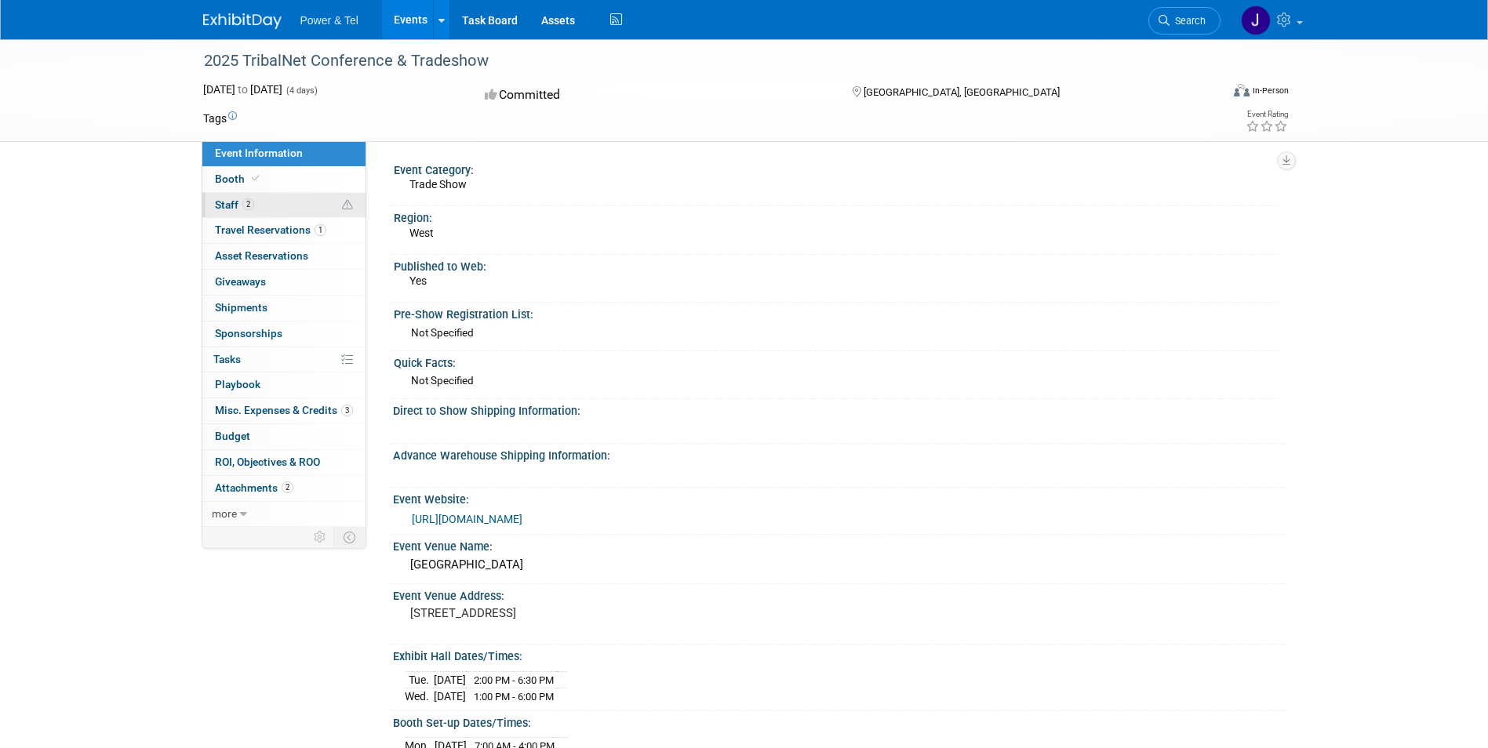
click at [215, 202] on span "Staff 2" at bounding box center [234, 204] width 39 height 13
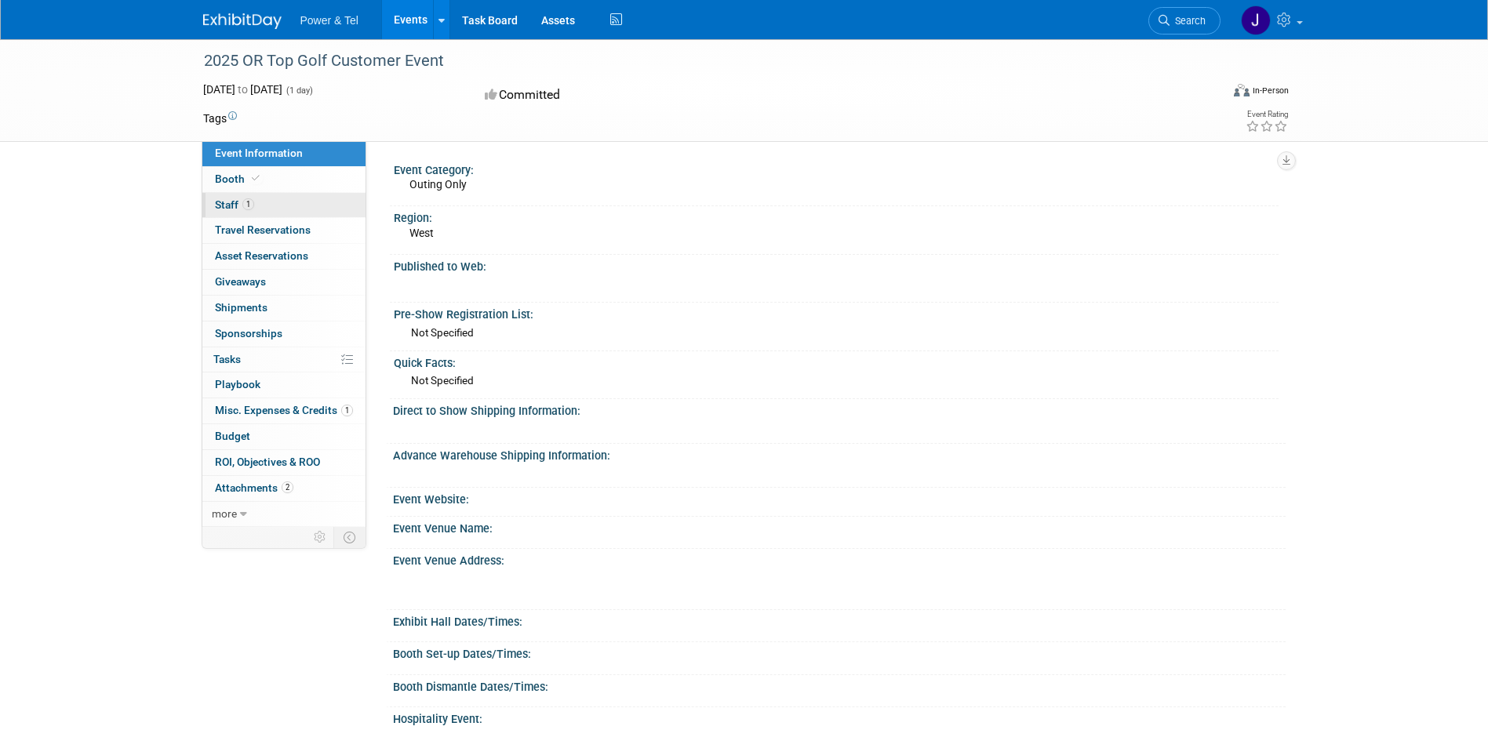
click at [224, 208] on span "Staff 1" at bounding box center [234, 204] width 39 height 13
click at [230, 195] on link "1 Staff 1" at bounding box center [283, 205] width 163 height 25
click at [276, 405] on span "Misc. Expenses & Credits 4" at bounding box center [284, 410] width 138 height 13
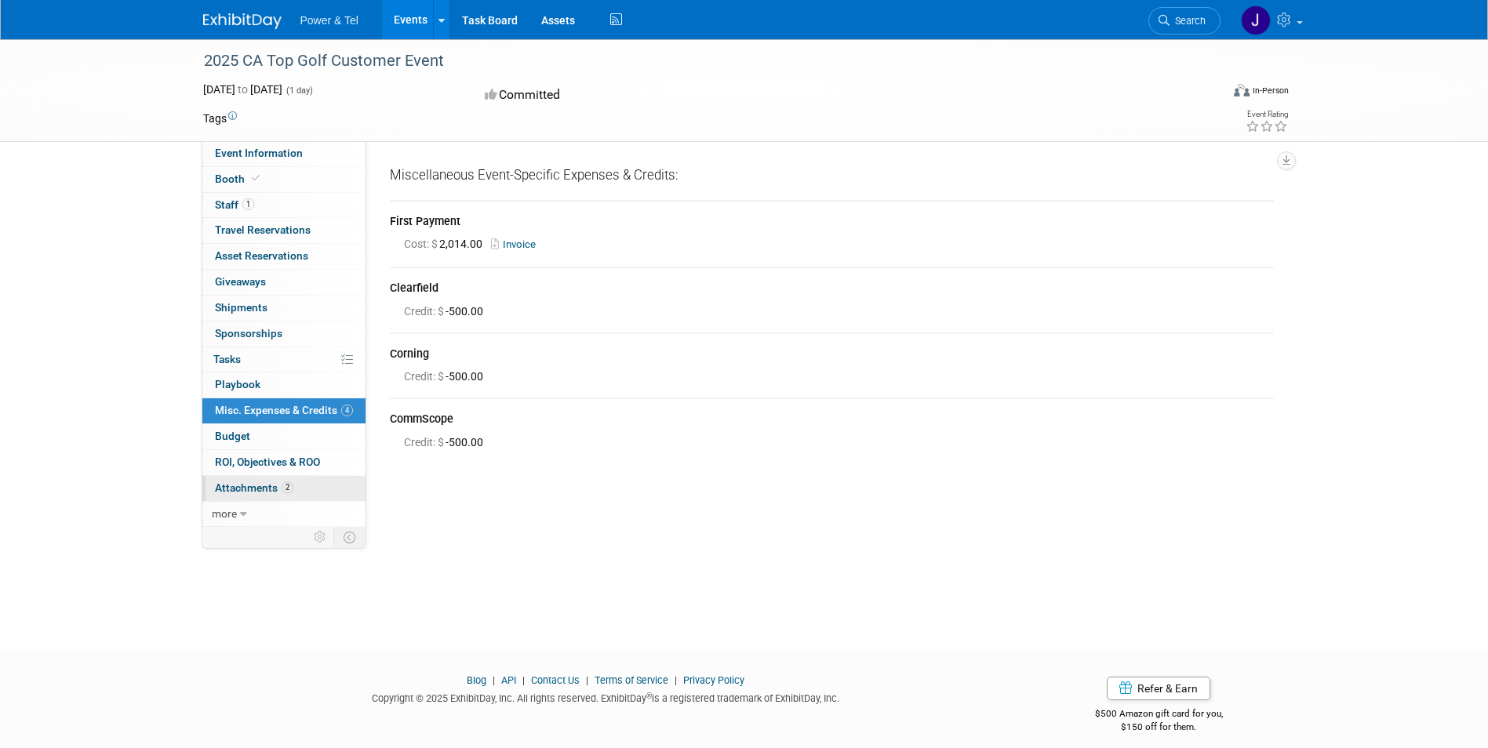
click at [244, 491] on span "Attachments 2" at bounding box center [254, 488] width 78 height 13
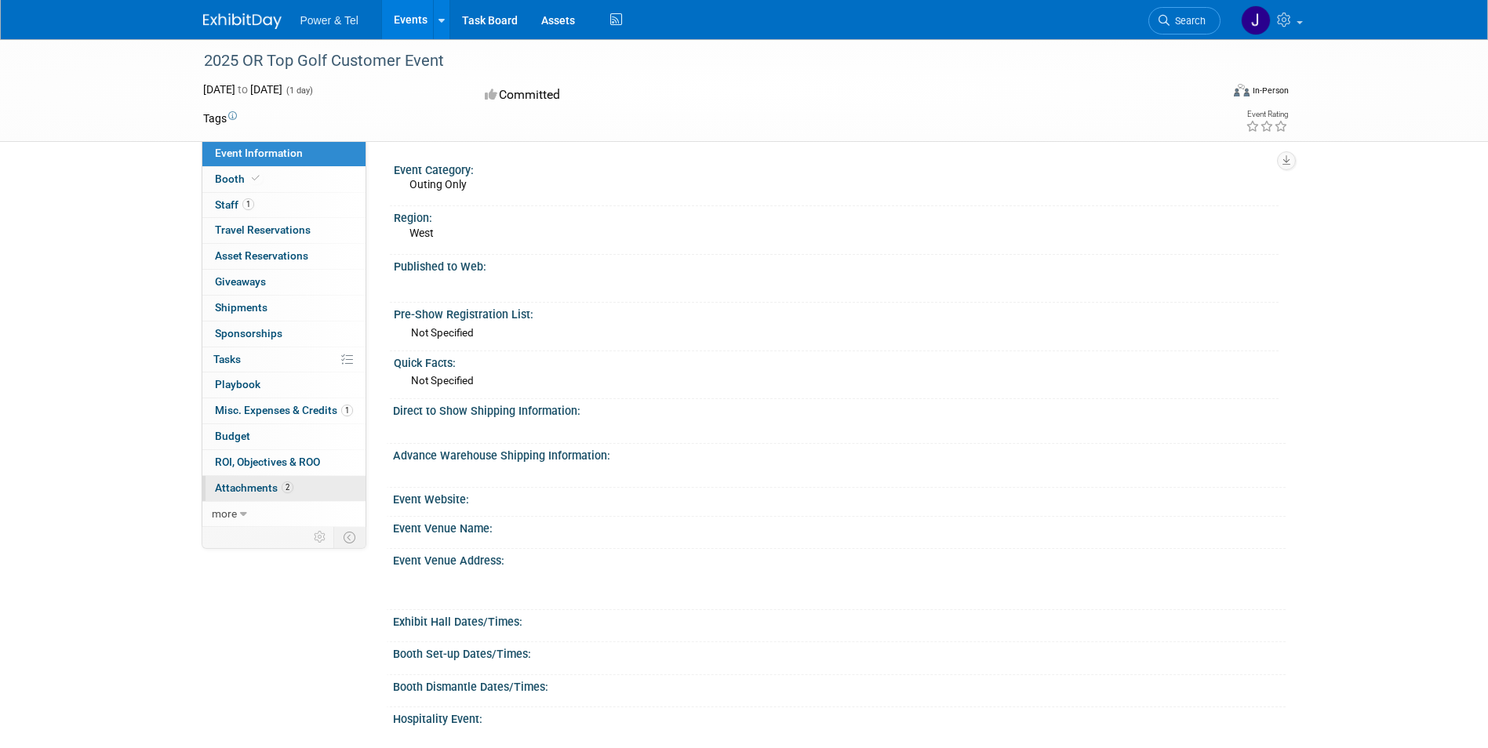
click at [235, 486] on span "Attachments 2" at bounding box center [254, 488] width 78 height 13
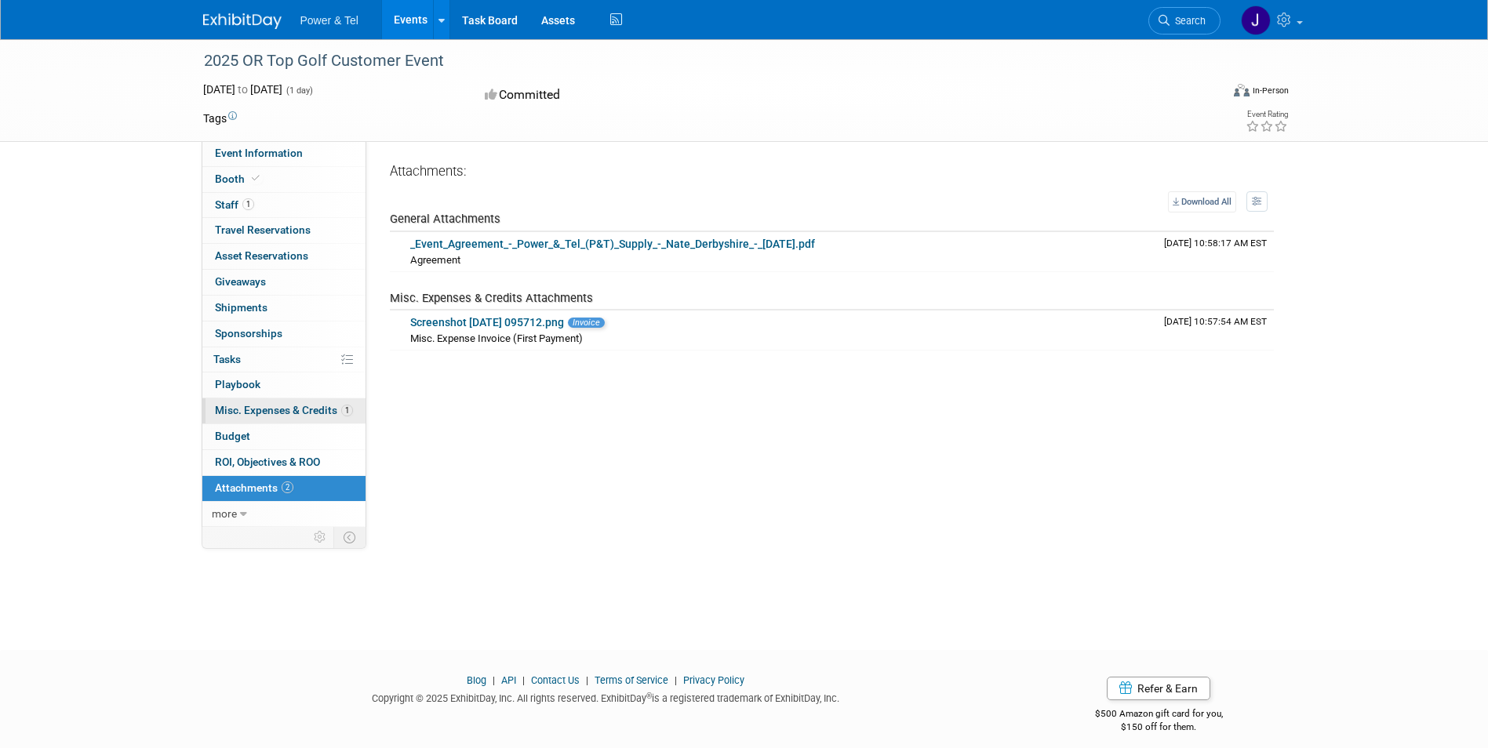
click at [253, 405] on span "Misc. Expenses & Credits 1" at bounding box center [284, 410] width 138 height 13
